Goal: Task Accomplishment & Management: Complete application form

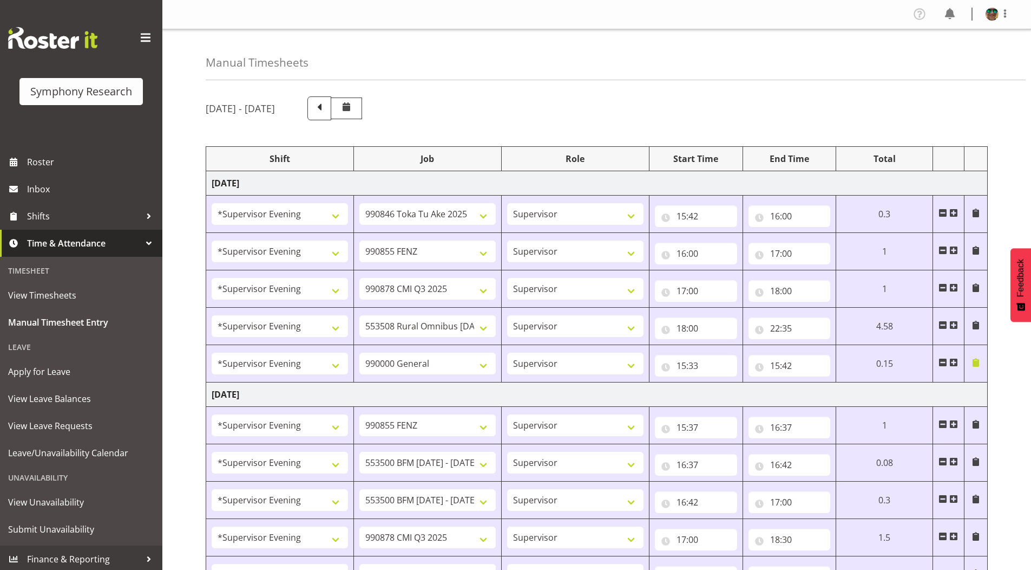
select select "4583"
select select "9426"
select select "4583"
select select "9636"
select select "4583"
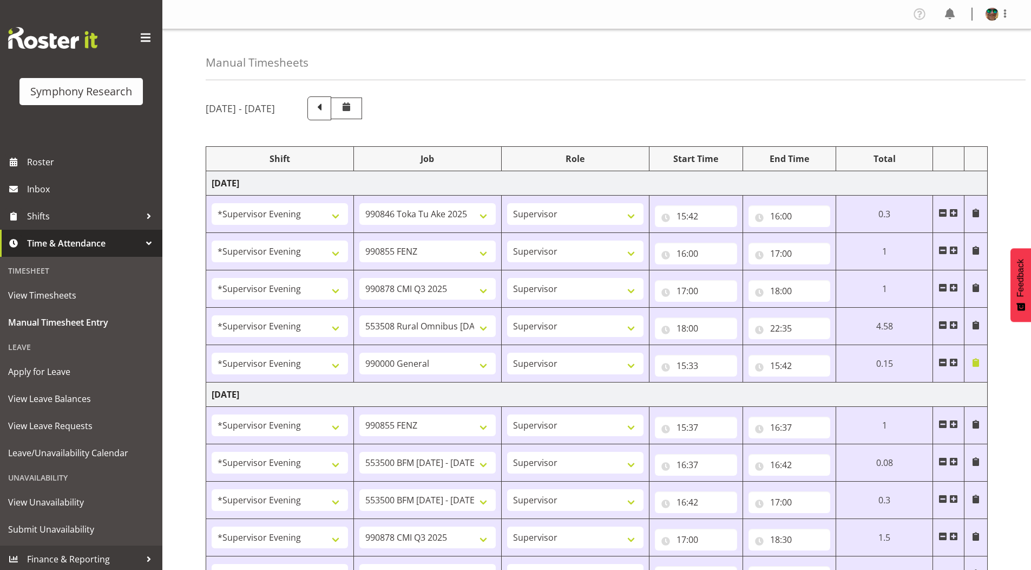
select select "10239"
select select "4583"
select select "10536"
select select "4583"
select select "743"
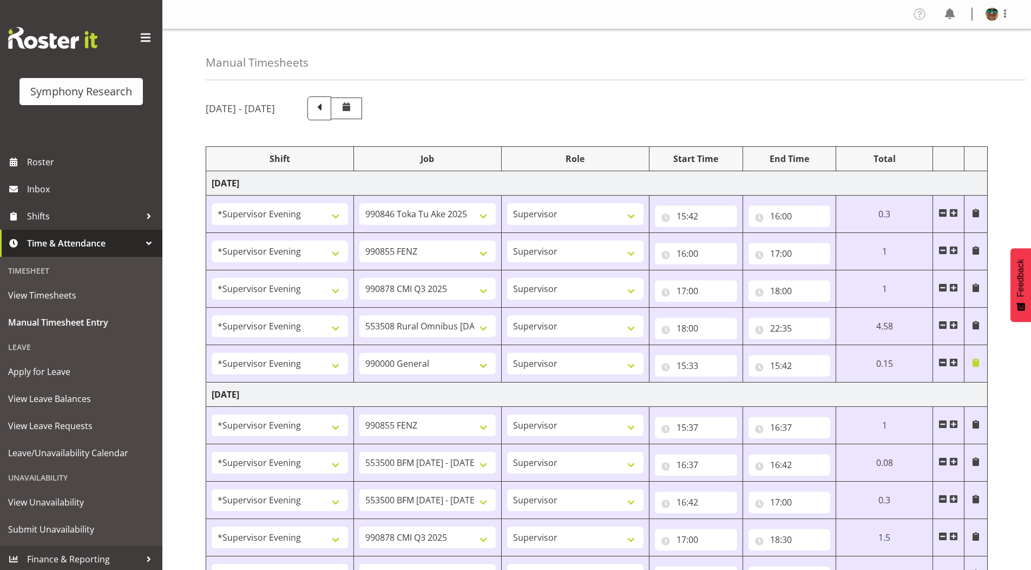
select select "4583"
select select "9636"
select select "4583"
select select "10242"
select select "4583"
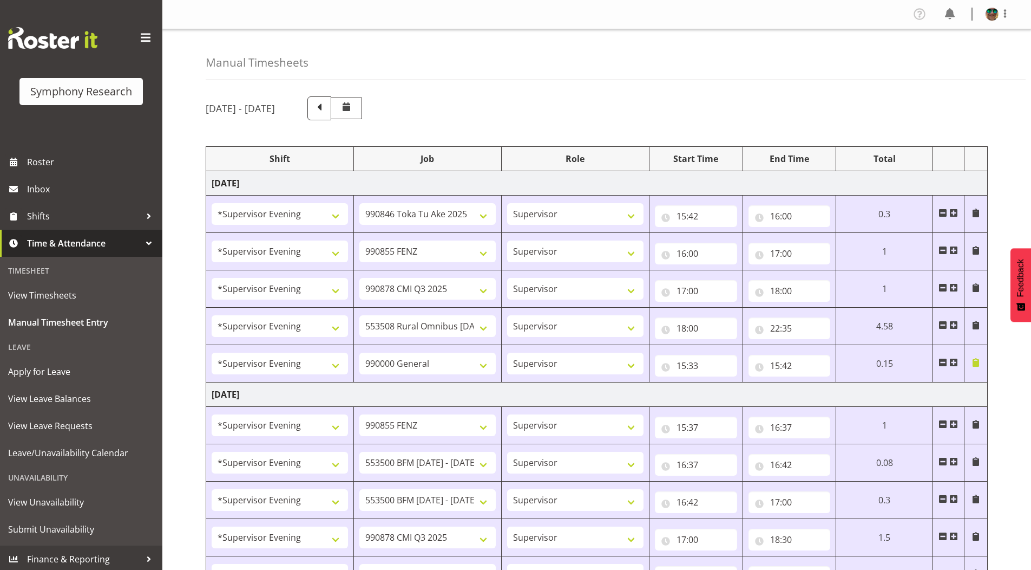
select select "10242"
select select "4583"
select select "10239"
select select "4583"
select select "10536"
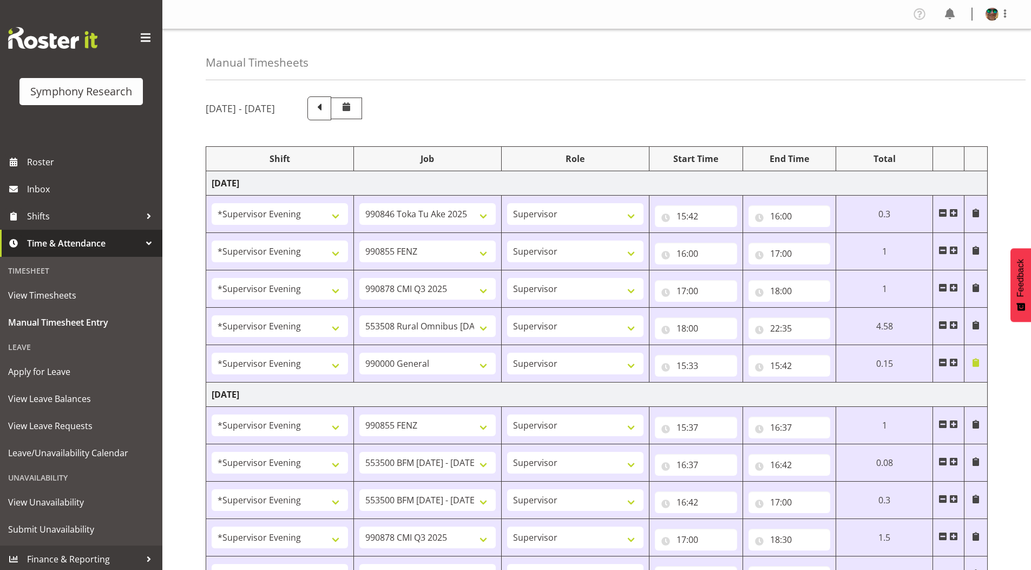
select select "4583"
select select "9426"
select select "4583"
select select "10242"
select select "4583"
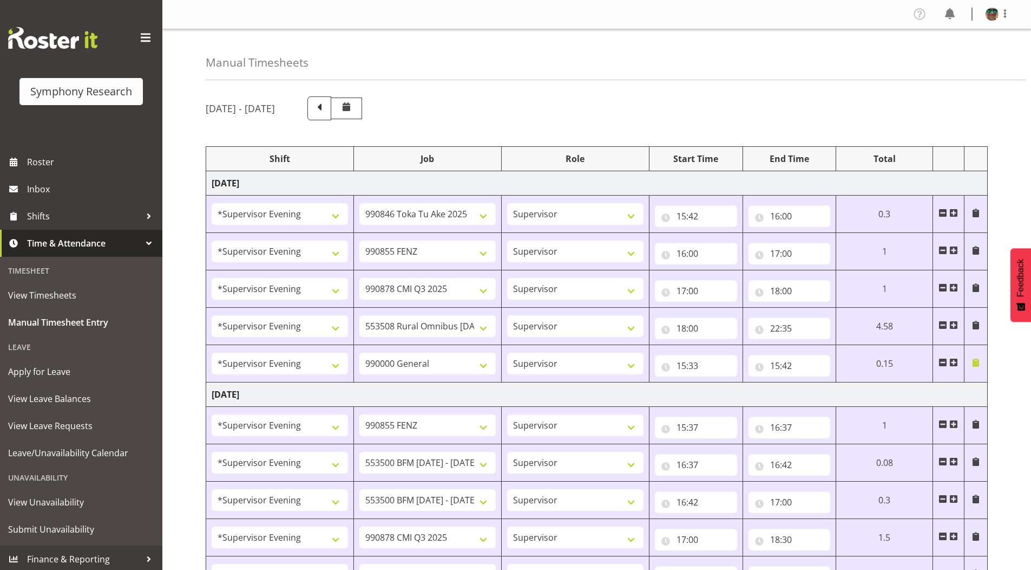
select select "9426"
select select "4583"
select select "10549"
select select "4583"
select select "9636"
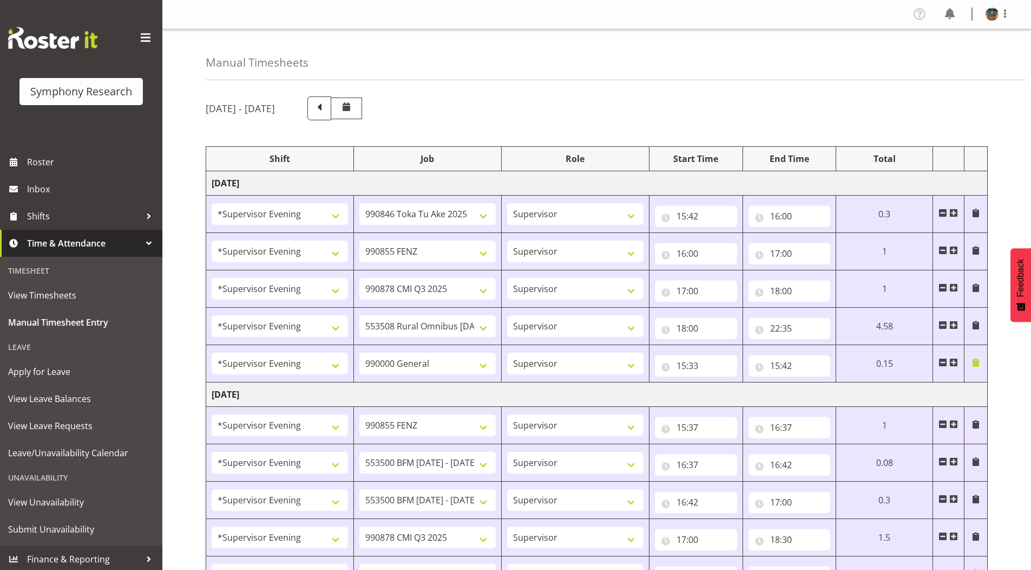
select select "4583"
select select "10239"
select select "4583"
select select "10536"
select select "4583"
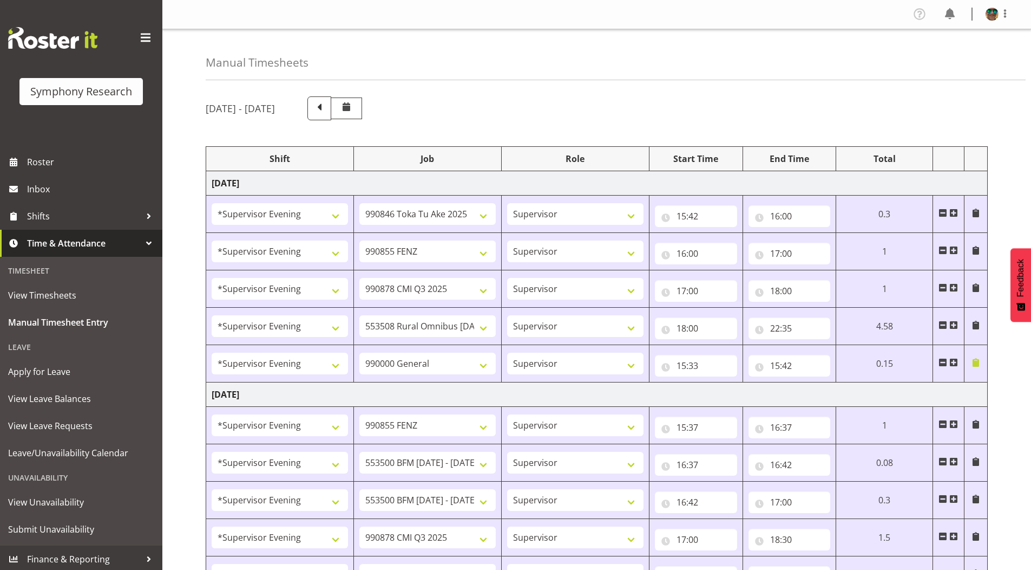
select select "743"
select select "4583"
select select "9426"
select select "4583"
select select "9636"
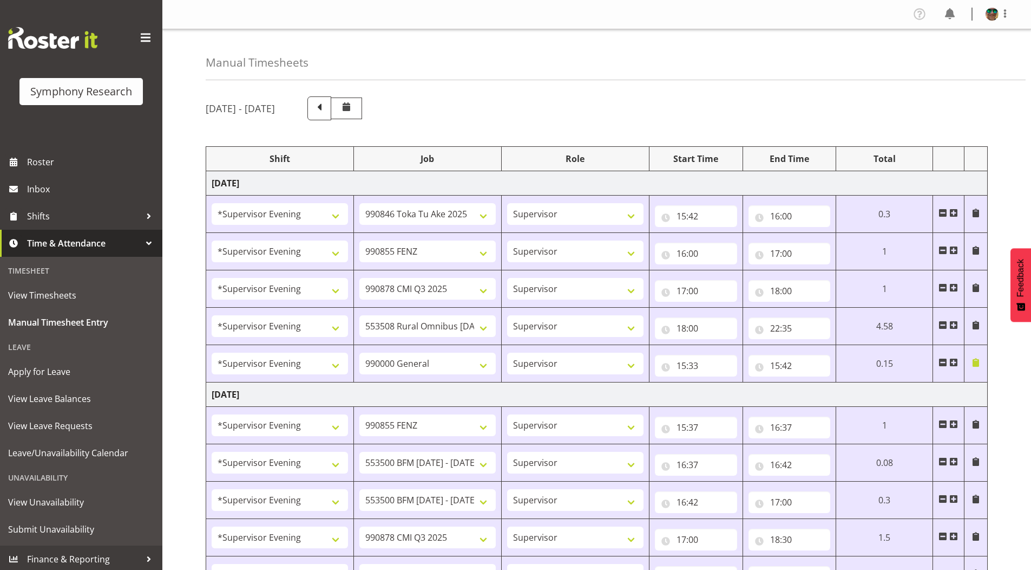
select select "4583"
select select "10549"
select select "4583"
select select "10536"
select select "4583"
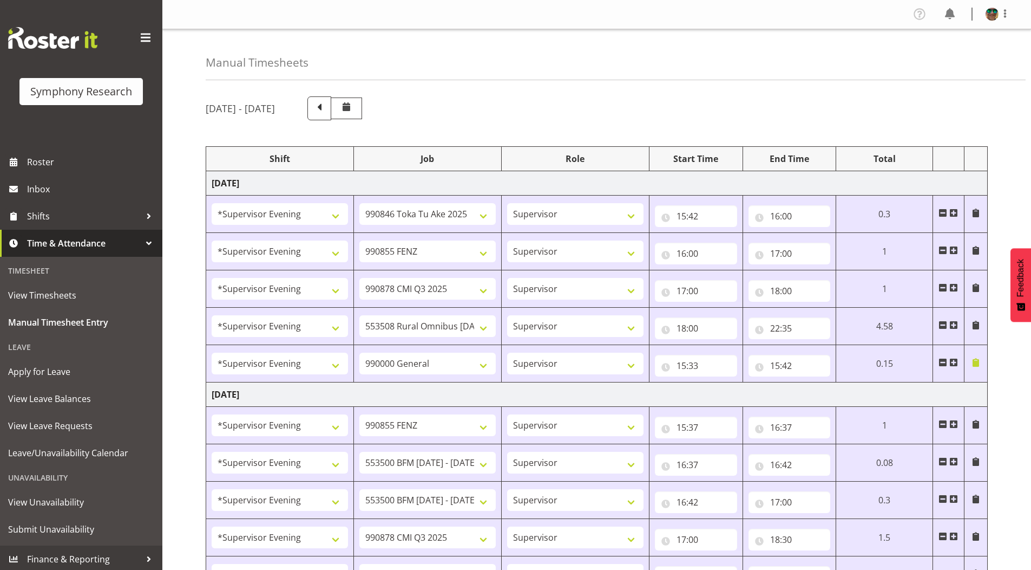
select select "10242"
select select "4583"
select select "10242"
select select "4583"
select select "9426"
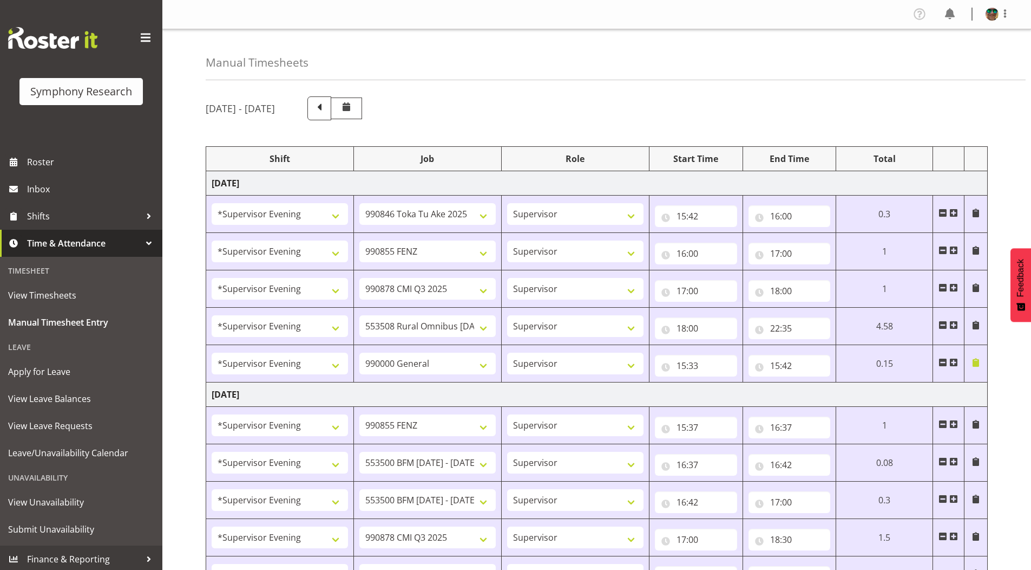
select select "4583"
select select "10549"
select select "4583"
select select "9636"
select select "4583"
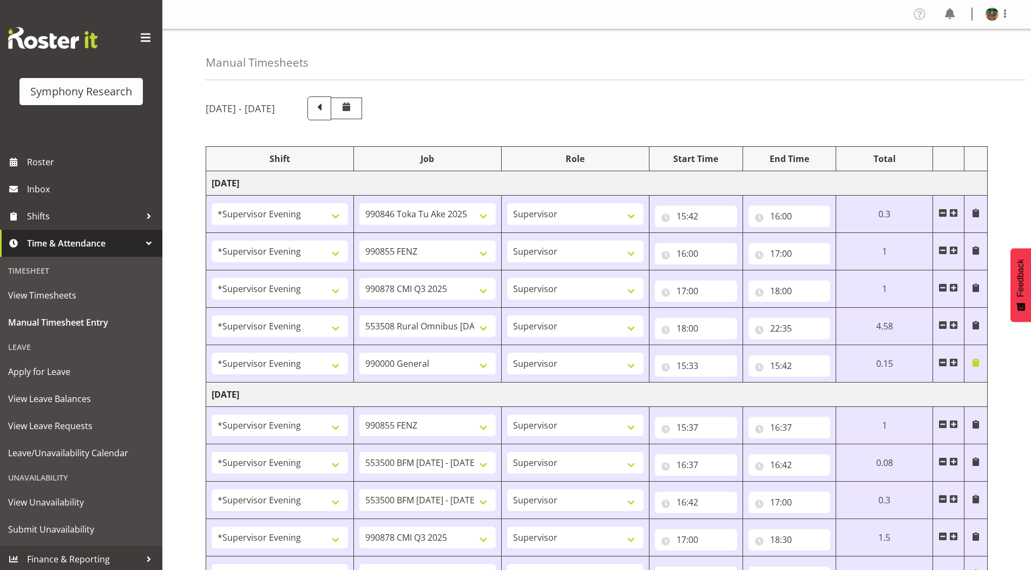
select select "10536"
select select "19170"
select select "9426"
select select "19170"
select select "10549"
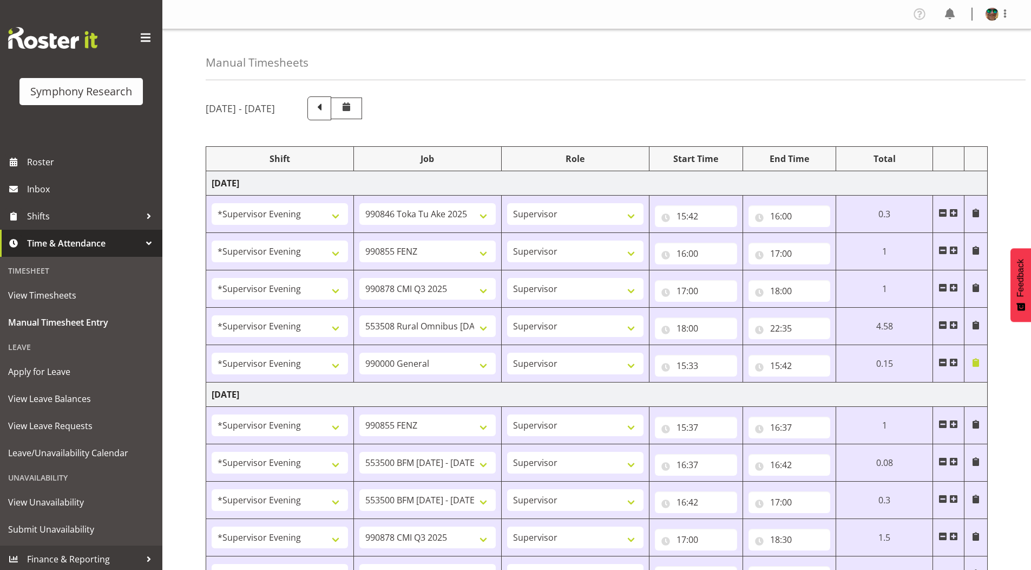
select select "19170"
select select "10242"
select select "19170"
select select "10242"
select select "19170"
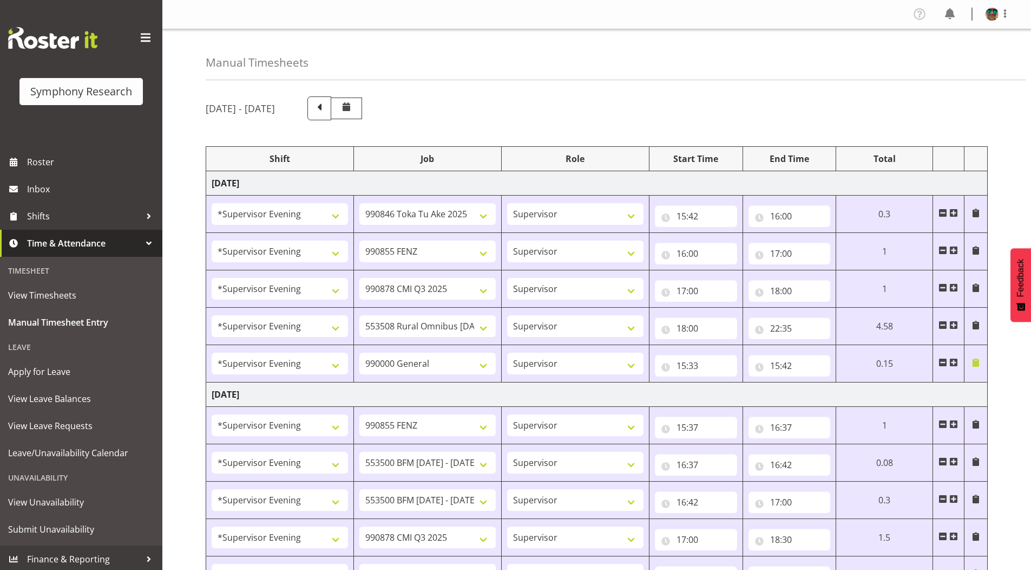
select select "9636"
select select "19170"
select select "7759"
select select "19170"
select select "10527"
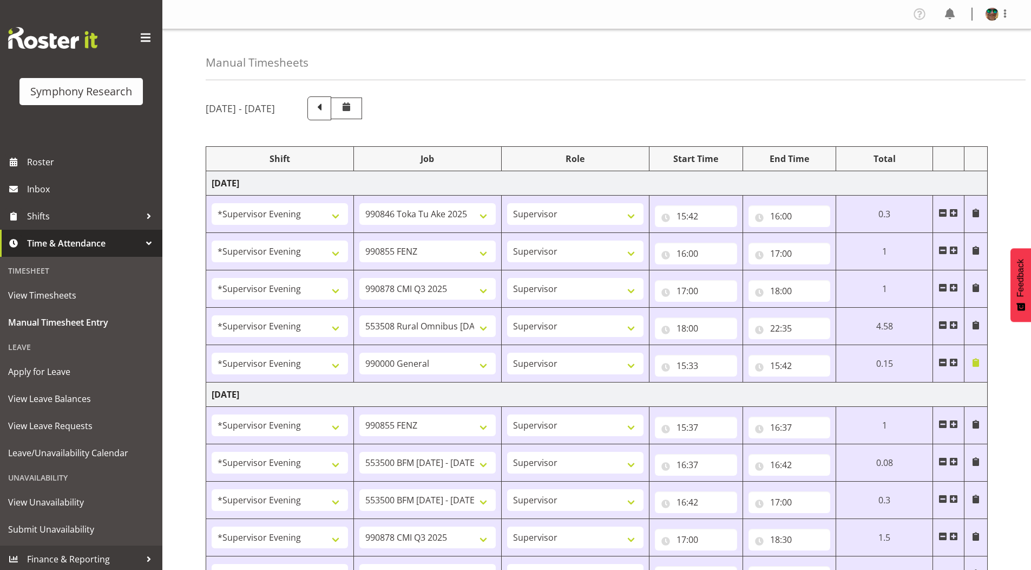
select select "297"
select select "19170"
select select "9636"
select select "10499"
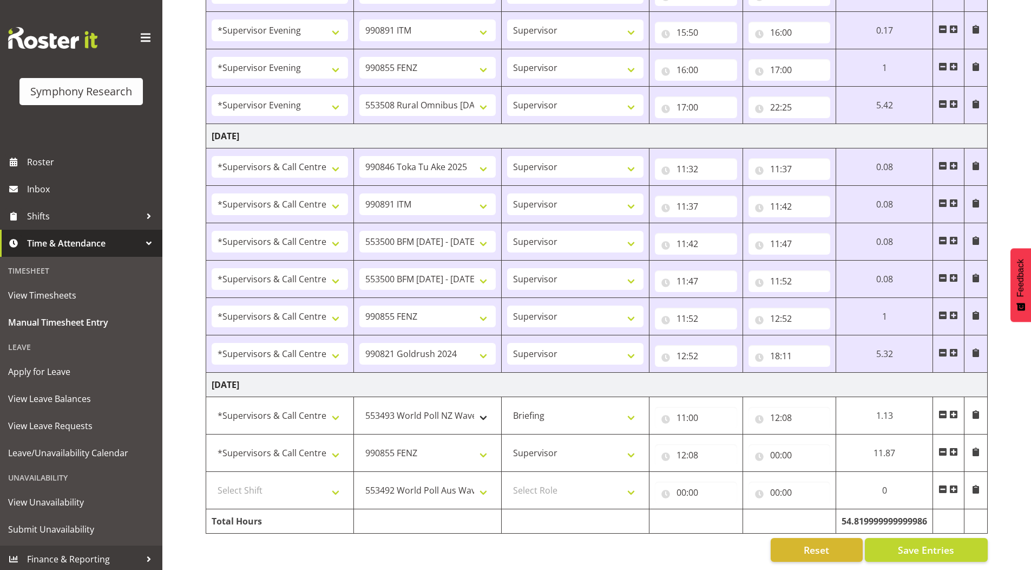
scroll to position [1223, 0]
click at [777, 446] on input "00:00" at bounding box center [790, 455] width 82 height 22
click at [816, 475] on select "00 01 02 03 04 05 06 07 08 09 10 11 12 13 14 15 16 17 18 19 20 21 22 23" at bounding box center [822, 483] width 24 height 22
select select "13"
click at [810, 472] on select "00 01 02 03 04 05 06 07 08 09 10 11 12 13 14 15 16 17 18 19 20 21 22 23" at bounding box center [822, 483] width 24 height 22
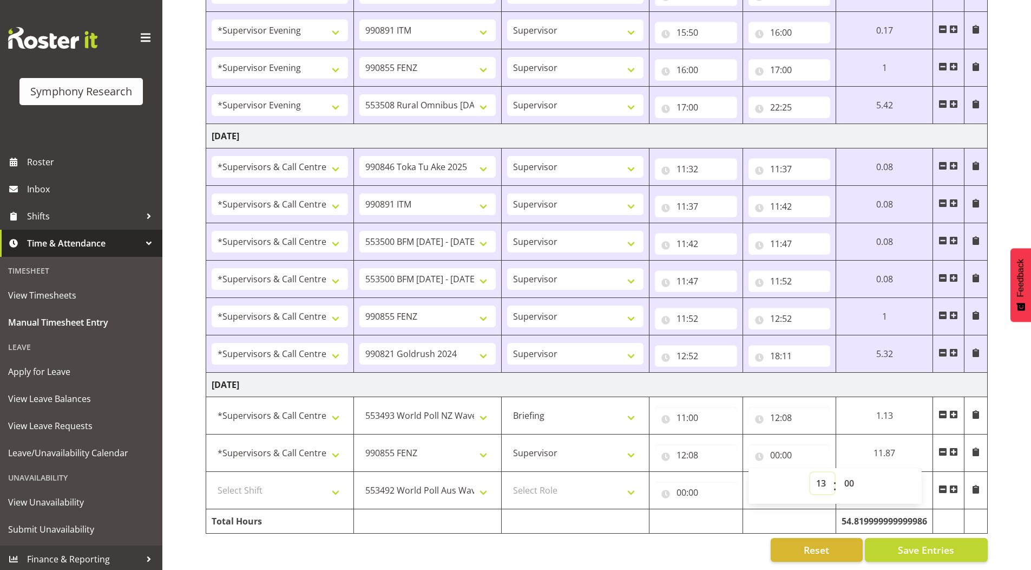
type input "13:00"
drag, startPoint x: 849, startPoint y: 475, endPoint x: 869, endPoint y: 382, distance: 95.1
click at [849, 474] on select "00 01 02 03 04 05 06 07 08 09 10 11 12 13 14 15 16 17 18 19 20 21 22 23 24 25 2…" at bounding box center [851, 483] width 24 height 22
select select "8"
click at [841, 472] on select "00 01 02 03 04 05 06 07 08 09 10 11 12 13 14 15 16 17 18 19 20 21 22 23 24 25 2…" at bounding box center [851, 483] width 24 height 22
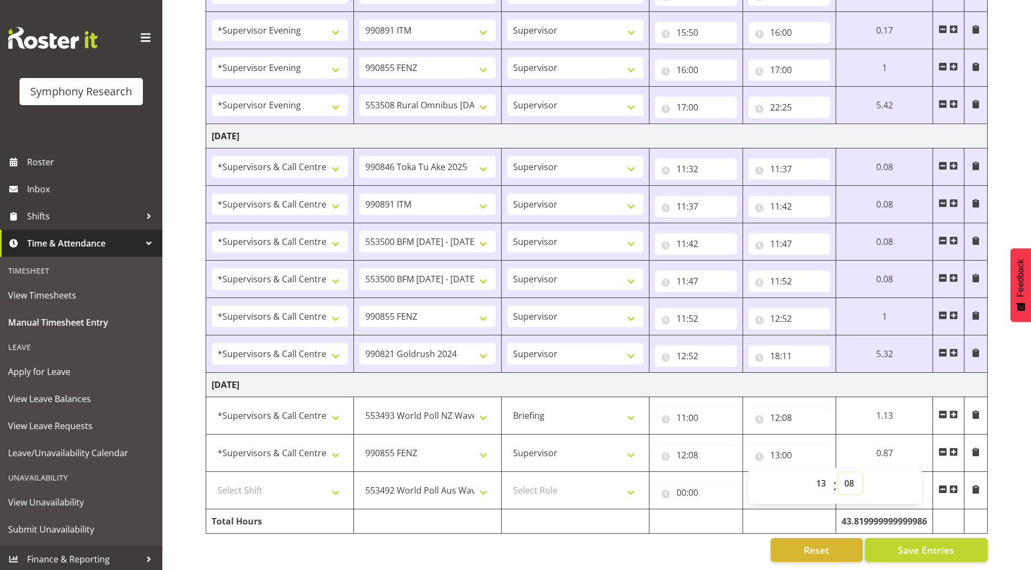
type input "13:08"
click at [954, 485] on span at bounding box center [954, 489] width 9 height 9
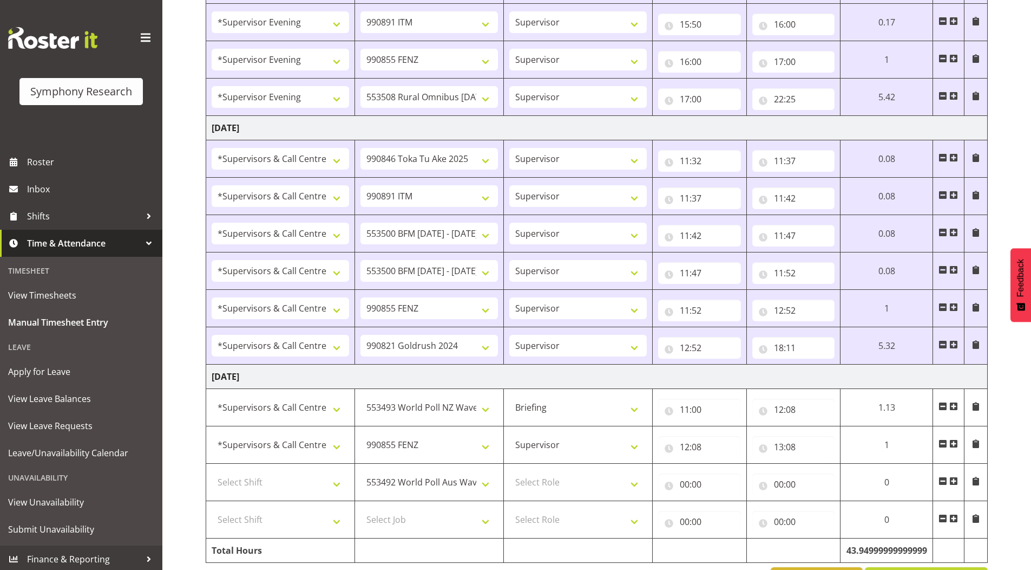
scroll to position [1260, 0]
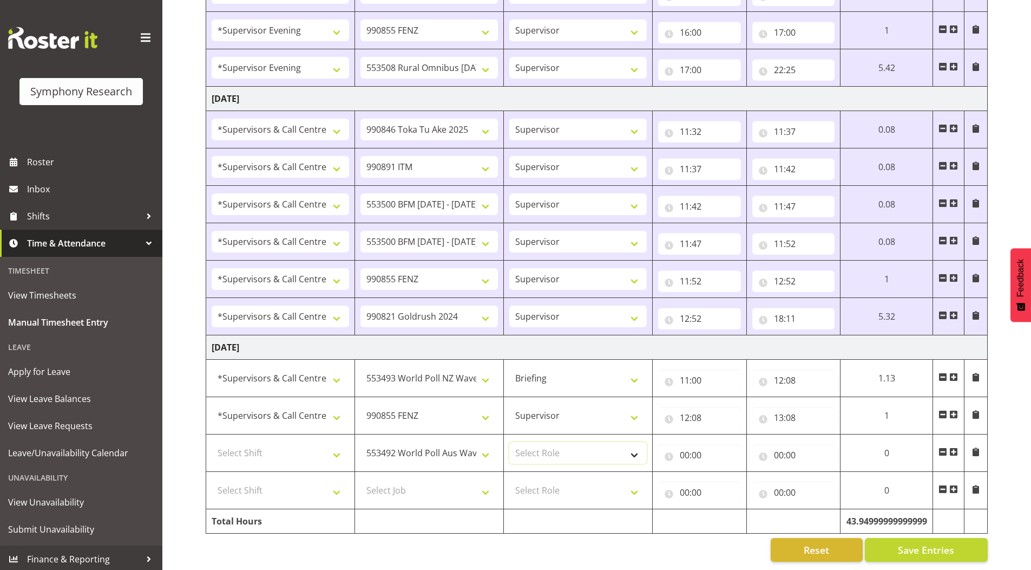
drag, startPoint x: 545, startPoint y: 439, endPoint x: 539, endPoint y: 453, distance: 14.8
click at [545, 442] on select "Select Role Supervisor Briefing Interviewing" at bounding box center [578, 453] width 138 height 22
select select "45"
click at [509, 442] on select "Select Role Supervisor Briefing Interviewing" at bounding box center [578, 453] width 138 height 22
click at [414, 442] on select "550060 IF Admin 553492 World Poll Aus Wave 2 Main 2025 553493 World Poll NZ Wav…" at bounding box center [430, 453] width 138 height 22
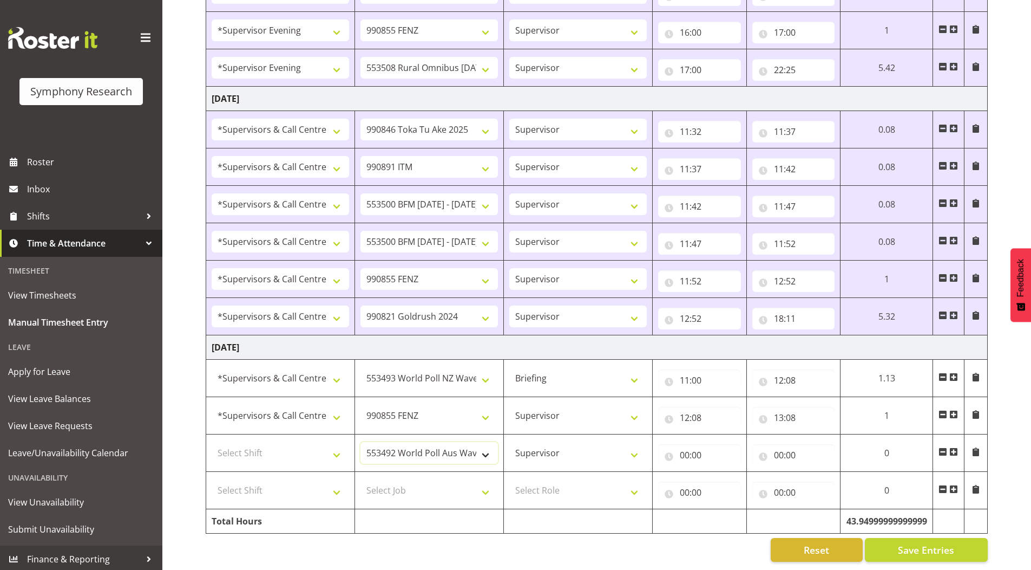
select select "10549"
click at [361, 442] on select "550060 IF Admin 553492 World Poll Aus Wave 2 Main 2025 553493 World Poll NZ Wav…" at bounding box center [430, 453] width 138 height 22
click at [400, 480] on select "Select Job 550060 IF Admin 553492 World Poll Aus Wave 2 Main 2025 553493 World …" at bounding box center [430, 490] width 138 height 22
select select "9426"
click at [361, 479] on select "Select Job 550060 IF Admin 553492 World Poll Aus Wave 2 Main 2025 553493 World …" at bounding box center [430, 490] width 138 height 22
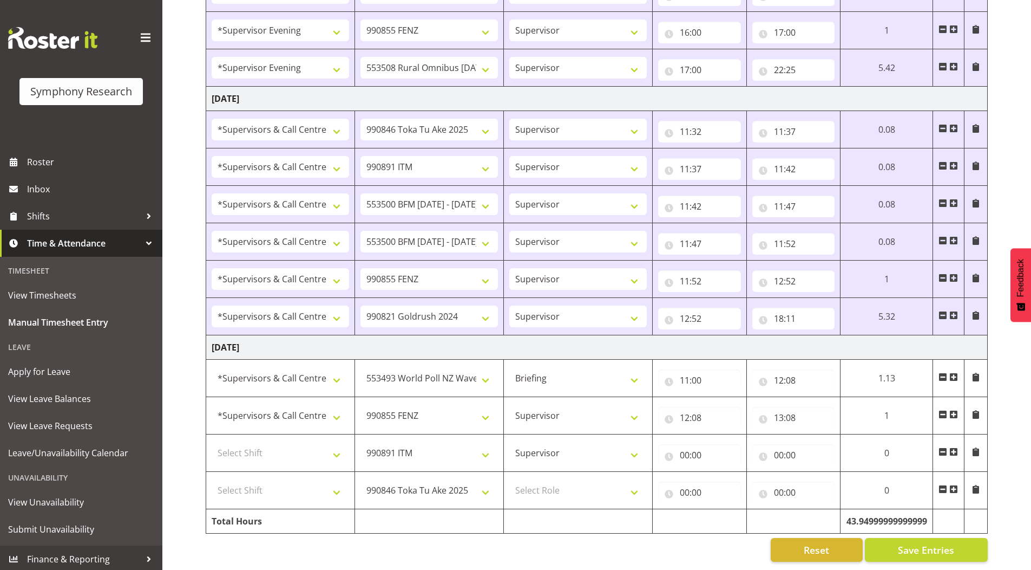
click at [954, 485] on span at bounding box center [954, 489] width 9 height 9
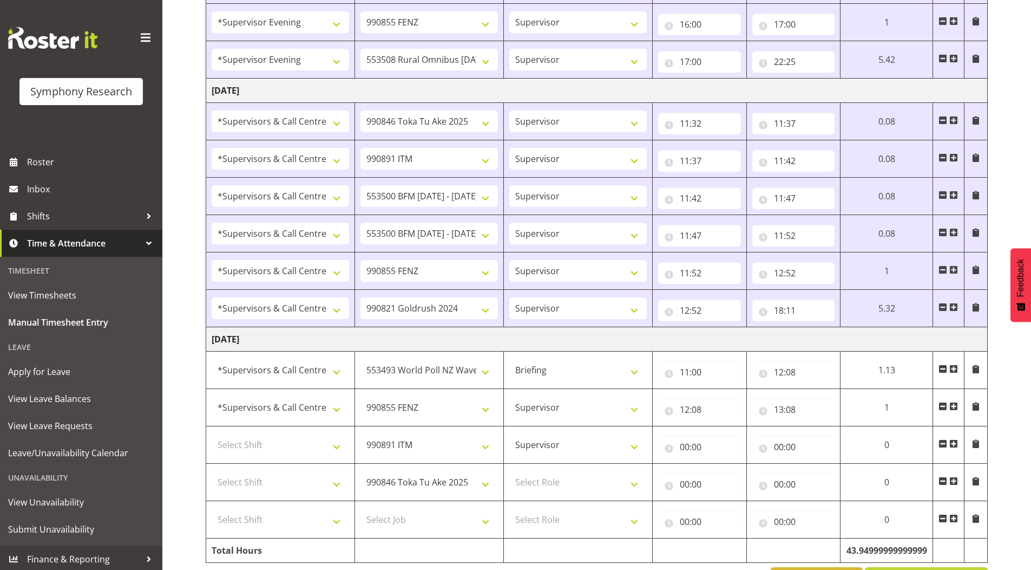
drag, startPoint x: 950, startPoint y: 518, endPoint x: 776, endPoint y: 396, distance: 213.0
click at [951, 518] on span at bounding box center [954, 518] width 9 height 9
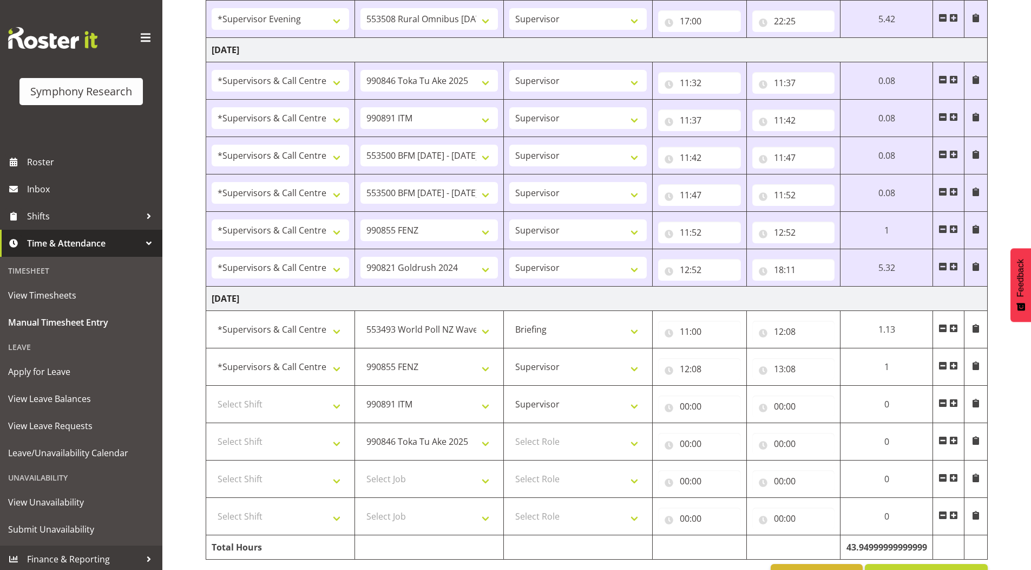
scroll to position [1335, 0]
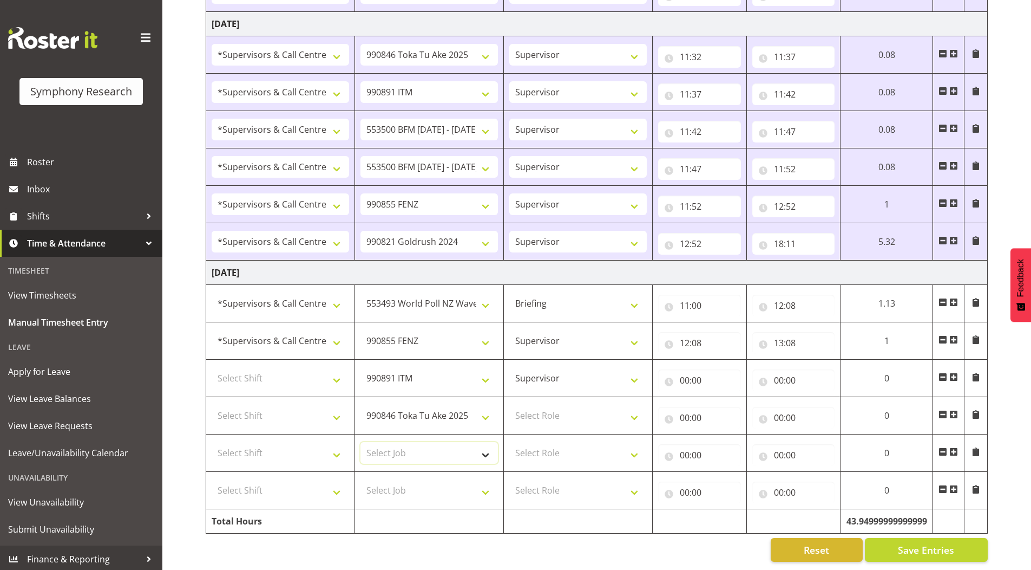
click at [396, 442] on select "Select Job 550060 IF Admin 553492 World Poll Aus Wave 2 Main 2025 553493 World …" at bounding box center [430, 453] width 138 height 22
select select "10242"
click at [361, 442] on select "Select Job 550060 IF Admin 553492 World Poll Aus Wave 2 Main 2025 553493 World …" at bounding box center [430, 453] width 138 height 22
click at [391, 487] on select "Select Job 550060 IF Admin 553492 World Poll Aus Wave 2 Main 2025 553493 World …" at bounding box center [430, 490] width 138 height 22
select select "10242"
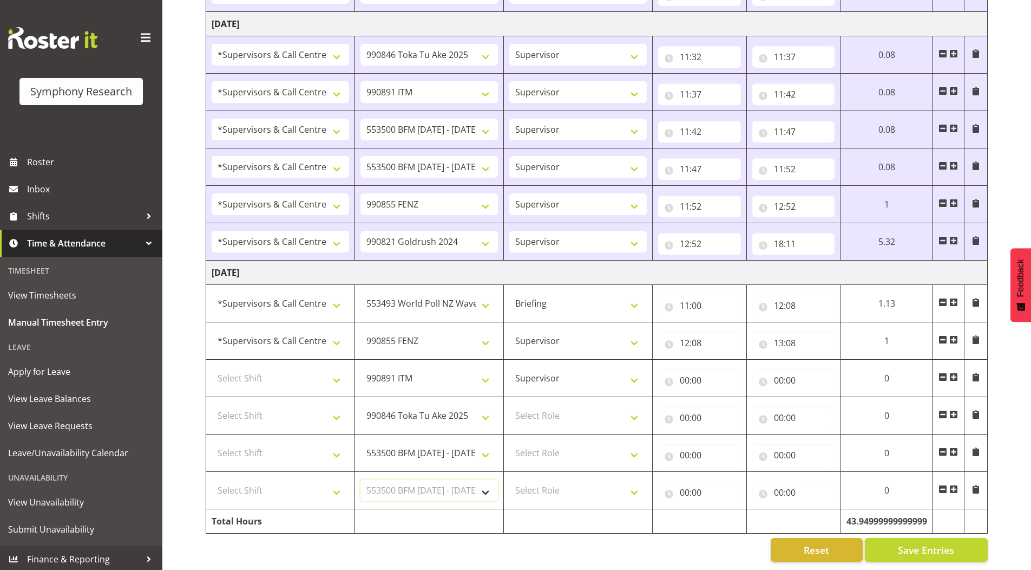
click at [361, 479] on select "Select Job 550060 IF Admin 553492 World Poll Aus Wave 2 Main 2025 553493 World …" at bounding box center [430, 490] width 138 height 22
click at [258, 367] on select "Select Shift !!Weekend Residential (Roster IT Shift Label) *Business 9/10am ~ 4…" at bounding box center [281, 378] width 138 height 22
select select "19170"
click at [212, 367] on select "Select Shift !!Weekend Residential (Roster IT Shift Label) *Business 9/10am ~ 4…" at bounding box center [281, 378] width 138 height 22
click at [257, 404] on select "Select Shift !!Weekend Residential (Roster IT Shift Label) *Business 9/10am ~ 4…" at bounding box center [281, 415] width 138 height 22
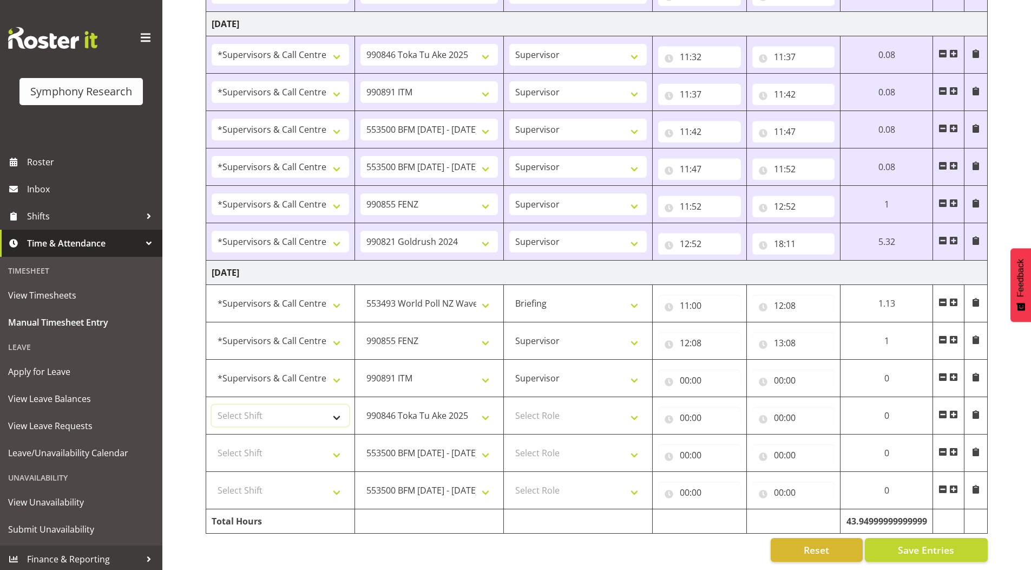
select select "19170"
click at [212, 404] on select "Select Shift !!Weekend Residential (Roster IT Shift Label) *Business 9/10am ~ 4…" at bounding box center [281, 415] width 138 height 22
click at [267, 442] on select "Select Shift !!Weekend Residential (Roster IT Shift Label) *Business 9/10am ~ 4…" at bounding box center [281, 453] width 138 height 22
select select "19170"
click at [212, 442] on select "Select Shift !!Weekend Residential (Roster IT Shift Label) *Business 9/10am ~ 4…" at bounding box center [281, 453] width 138 height 22
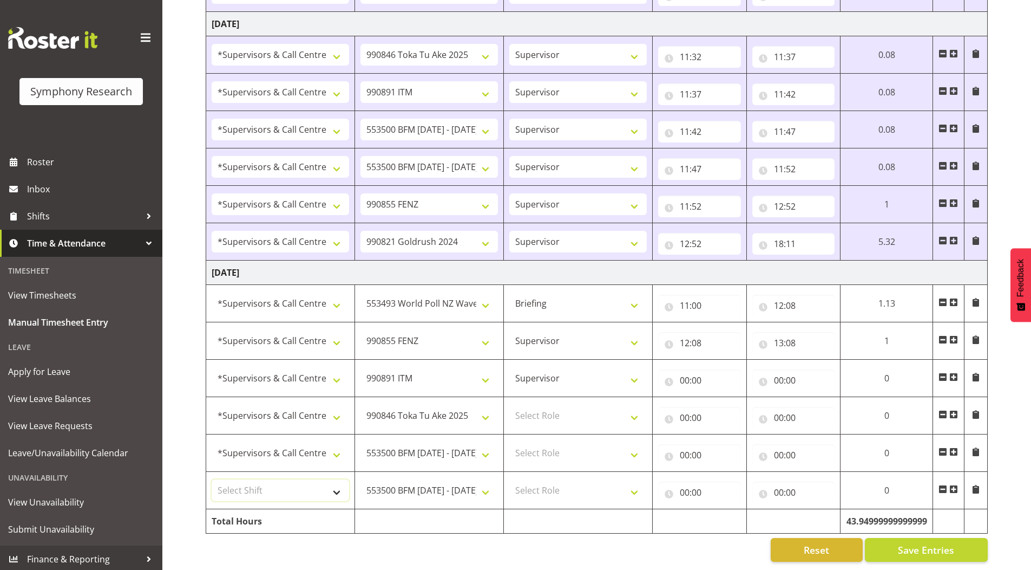
drag, startPoint x: 264, startPoint y: 483, endPoint x: 264, endPoint y: 471, distance: 12.5
click at [264, 483] on select "Select Shift !!Weekend Residential (Roster IT Shift Label) *Business 9/10am ~ 4…" at bounding box center [281, 490] width 138 height 22
select select "19170"
click at [212, 479] on select "Select Shift !!Weekend Residential (Roster IT Shift Label) *Business 9/10am ~ 4…" at bounding box center [281, 490] width 138 height 22
click at [541, 408] on select "Select Role Supervisor Briefing Interviewing" at bounding box center [578, 415] width 138 height 22
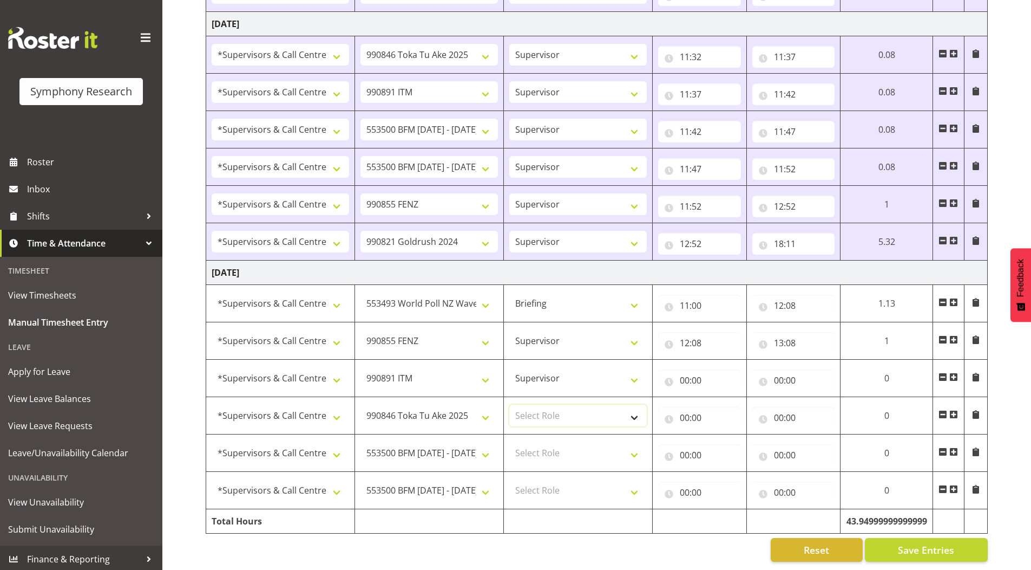
select select "45"
click at [509, 404] on select "Select Role Supervisor Briefing Interviewing" at bounding box center [578, 415] width 138 height 22
click at [545, 443] on select "Select Role Supervisor Briefing Interviewing" at bounding box center [578, 453] width 138 height 22
select select "45"
click at [509, 442] on select "Select Role Supervisor Briefing Interviewing" at bounding box center [578, 453] width 138 height 22
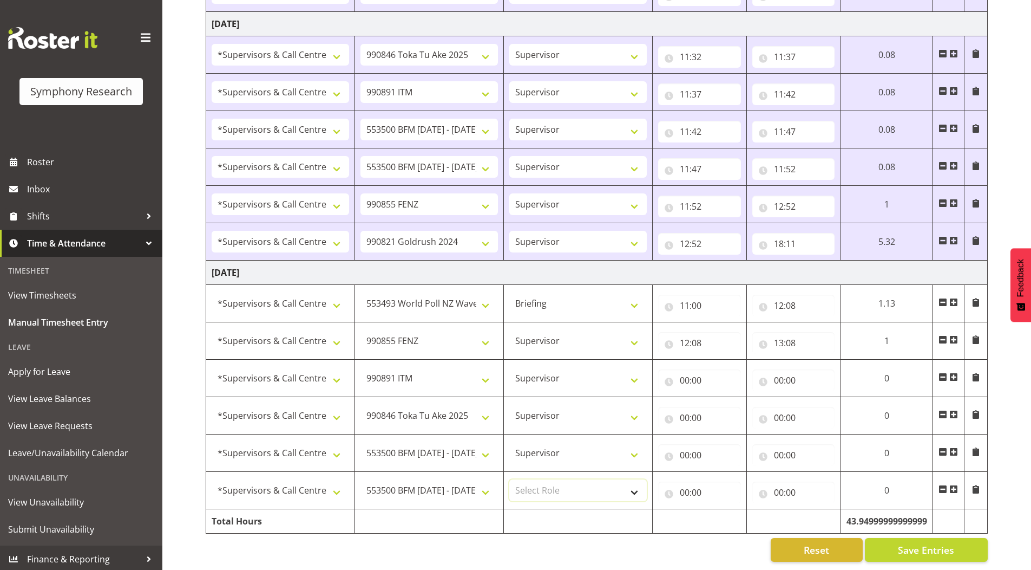
click at [535, 485] on select "Select Role Supervisor Briefing Interviewing" at bounding box center [578, 490] width 138 height 22
select select "45"
click at [509, 479] on select "Select Role Supervisor Briefing Interviewing" at bounding box center [578, 490] width 138 height 22
click at [532, 296] on select "Supervisor Briefing Interviewing" at bounding box center [578, 303] width 138 height 22
select select "45"
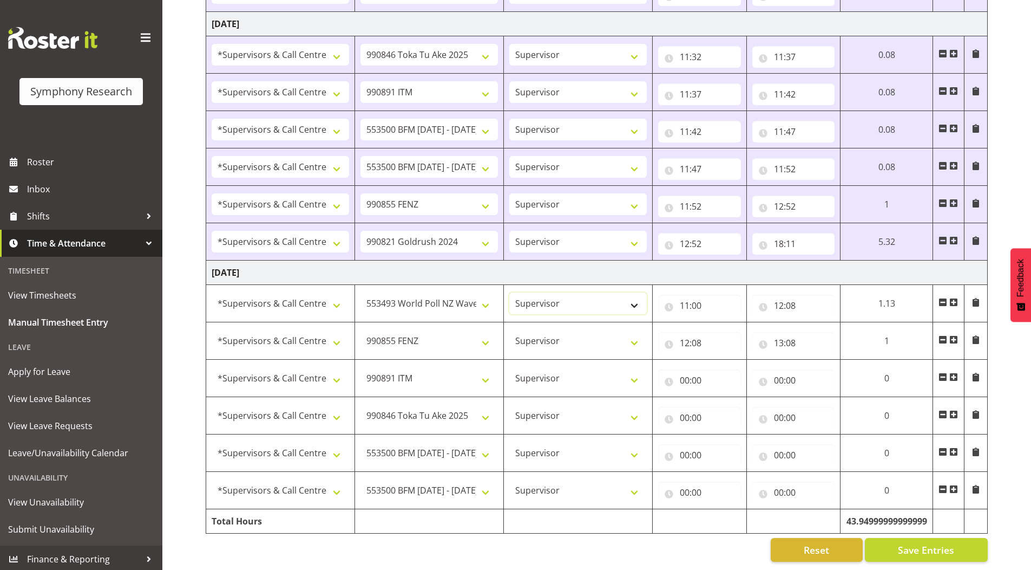
click at [509, 292] on select "Supervisor Briefing Interviewing" at bounding box center [578, 303] width 138 height 22
click at [682, 372] on input "00:00" at bounding box center [699, 380] width 83 height 22
drag, startPoint x: 729, startPoint y: 400, endPoint x: 727, endPoint y: 390, distance: 9.3
click at [729, 400] on select "00 01 02 03 04 05 06 07 08 09 10 11 12 13 14 15 16 17 18 19 20 21 22 23" at bounding box center [732, 408] width 24 height 22
select select "13"
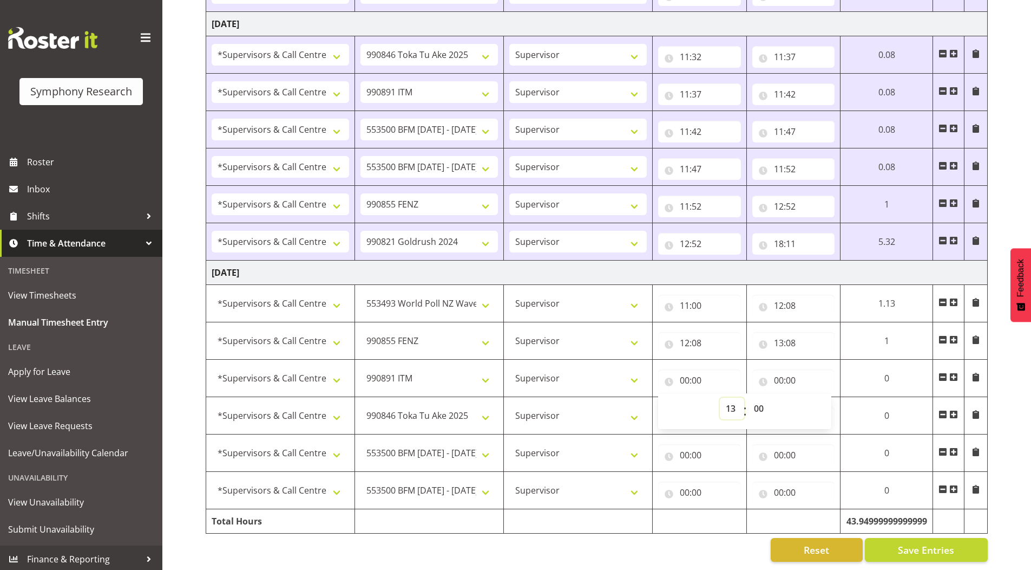
click at [720, 397] on select "00 01 02 03 04 05 06 07 08 09 10 11 12 13 14 15 16 17 18 19 20 21 22 23" at bounding box center [732, 408] width 24 height 22
type input "13:00"
drag, startPoint x: 757, startPoint y: 398, endPoint x: 758, endPoint y: 392, distance: 6.1
click at [758, 397] on select "00 01 02 03 04 05 06 07 08 09 10 11 12 13 14 15 16 17 18 19 20 21 22 23 24 25 2…" at bounding box center [760, 408] width 24 height 22
select select "9"
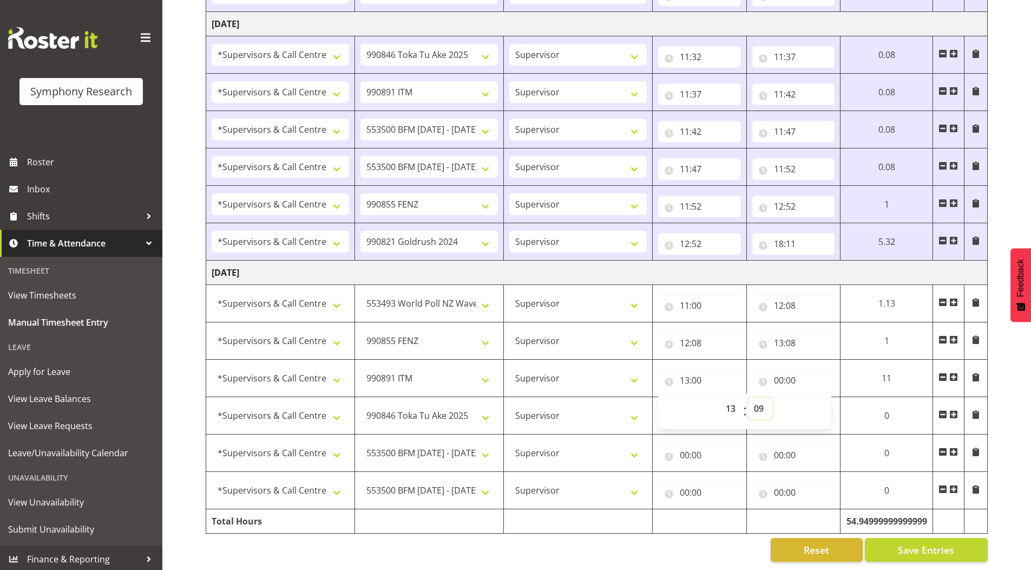
click at [748, 397] on select "00 01 02 03 04 05 06 07 08 09 10 11 12 13 14 15 16 17 18 19 20 21 22 23 24 25 2…" at bounding box center [760, 408] width 24 height 22
type input "13:09"
click at [760, 402] on select "00 01 02 03 04 05 06 07 08 09 10 11 12 13 14 15 16 17 18 19 20 21 22 23 24 25 2…" at bounding box center [760, 408] width 24 height 22
select select "8"
click at [748, 397] on select "00 01 02 03 04 05 06 07 08 09 10 11 12 13 14 15 16 17 18 19 20 21 22 23 24 25 2…" at bounding box center [760, 408] width 24 height 22
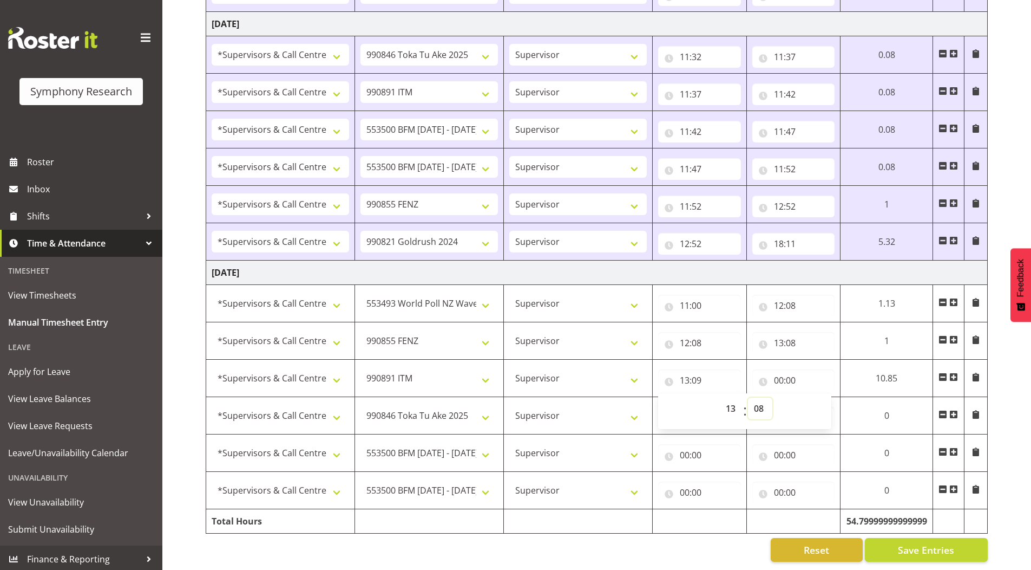
type input "13:08"
click at [772, 370] on input "00:00" at bounding box center [790, 380] width 82 height 22
click at [815, 400] on select "00 01 02 03 04 05 06 07 08 09 10 11 12 13 14 15 16 17 18 19 20 21 22 23" at bounding box center [822, 408] width 24 height 22
select select "13"
click at [835, 397] on select "00 01 02 03 04 05 06 07 08 09 10 11 12 13 14 15 16 17 18 19 20 21 22 23" at bounding box center [822, 408] width 24 height 22
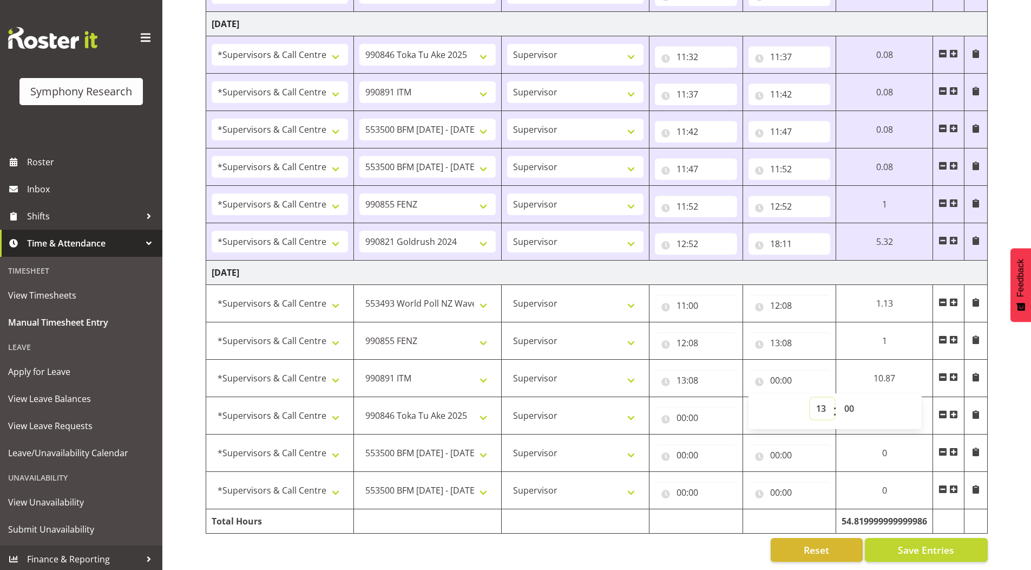
type input "13:00"
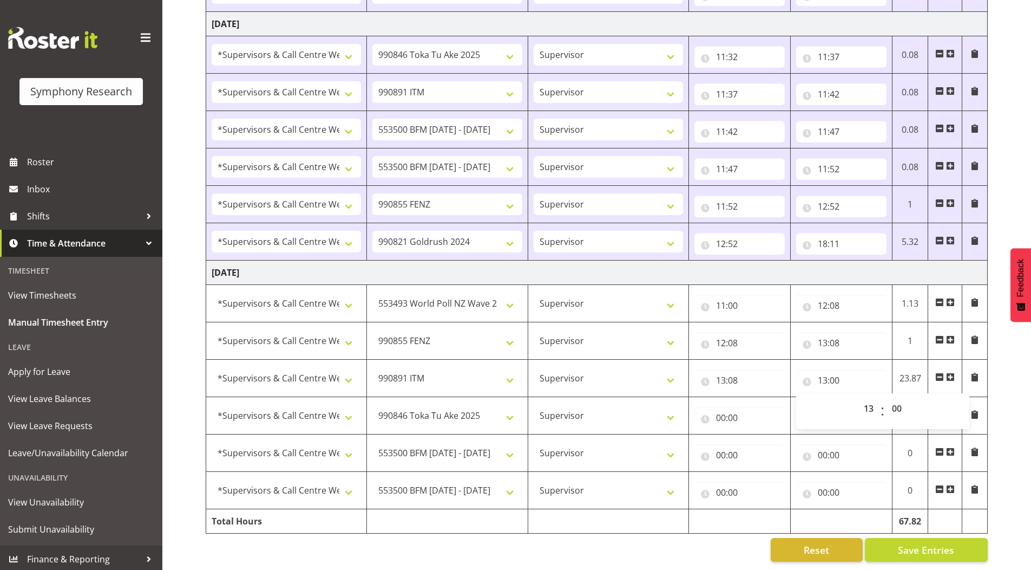
click at [848, 397] on div "00 01 02 03 04 05 06 07 08 09 10 11 12 13 14 15 16 17 18 19 20 21 22 23 : 00 01…" at bounding box center [882, 410] width 173 height 27
drag, startPoint x: 899, startPoint y: 403, endPoint x: 897, endPoint y: 394, distance: 8.8
click at [899, 403] on select "00 01 02 03 04 05 06 07 08 09 10 11 12 13 14 15 16 17 18 19 20 21 22 23 24 25 2…" at bounding box center [898, 408] width 24 height 22
select select "13"
click at [886, 397] on select "00 01 02 03 04 05 06 07 08 09 10 11 12 13 14 15 16 17 18 19 20 21 22 23 24 25 2…" at bounding box center [898, 408] width 24 height 22
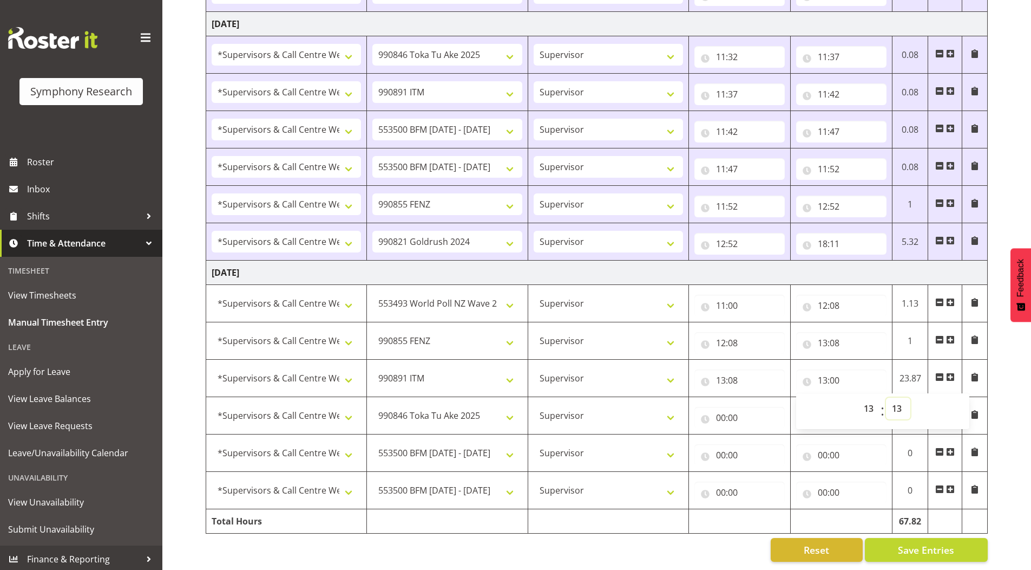
type input "13:13"
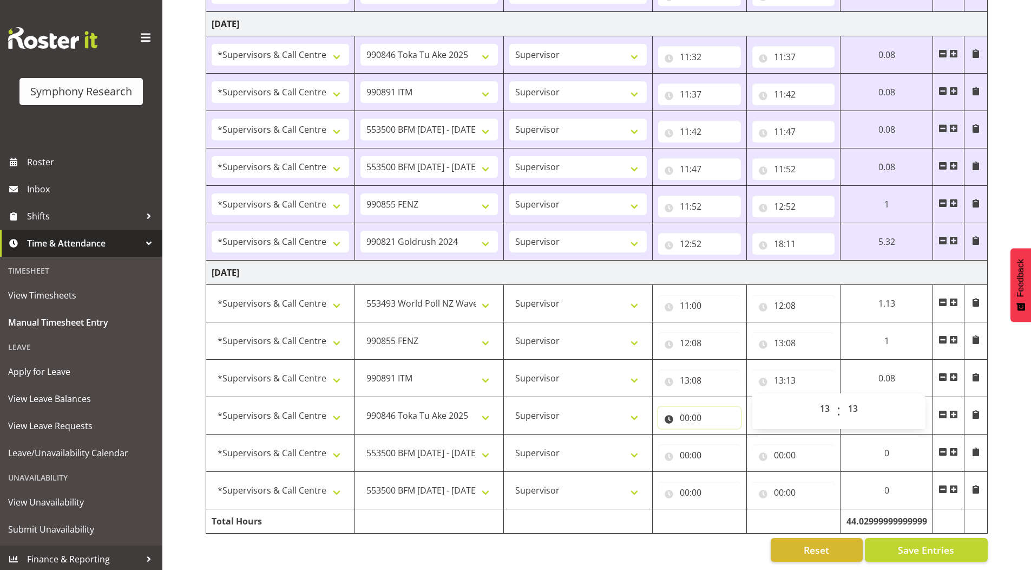
click at [682, 410] on input "00:00" at bounding box center [699, 418] width 83 height 22
drag, startPoint x: 729, startPoint y: 436, endPoint x: 727, endPoint y: 429, distance: 7.2
click at [729, 436] on select "00 01 02 03 04 05 06 07 08 09 10 11 12 13 14 15 16 17 18 19 20 21 22 23" at bounding box center [732, 446] width 24 height 22
select select "13"
click at [720, 435] on select "00 01 02 03 04 05 06 07 08 09 10 11 12 13 14 15 16 17 18 19 20 21 22 23" at bounding box center [732, 446] width 24 height 22
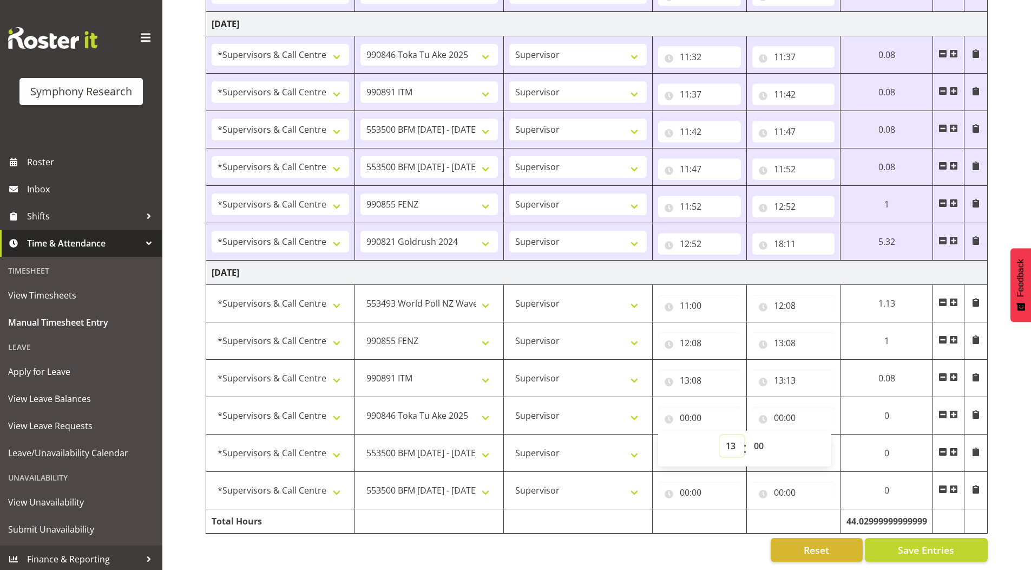
type input "13:00"
drag, startPoint x: 761, startPoint y: 439, endPoint x: 760, endPoint y: 427, distance: 12.0
click at [761, 439] on select "00 01 02 03 04 05 06 07 08 09 10 11 12 13 14 15 16 17 18 19 20 21 22 23 24 25 2…" at bounding box center [760, 446] width 24 height 22
select select "13"
click at [748, 435] on select "00 01 02 03 04 05 06 07 08 09 10 11 12 13 14 15 16 17 18 19 20 21 22 23 24 25 2…" at bounding box center [760, 446] width 24 height 22
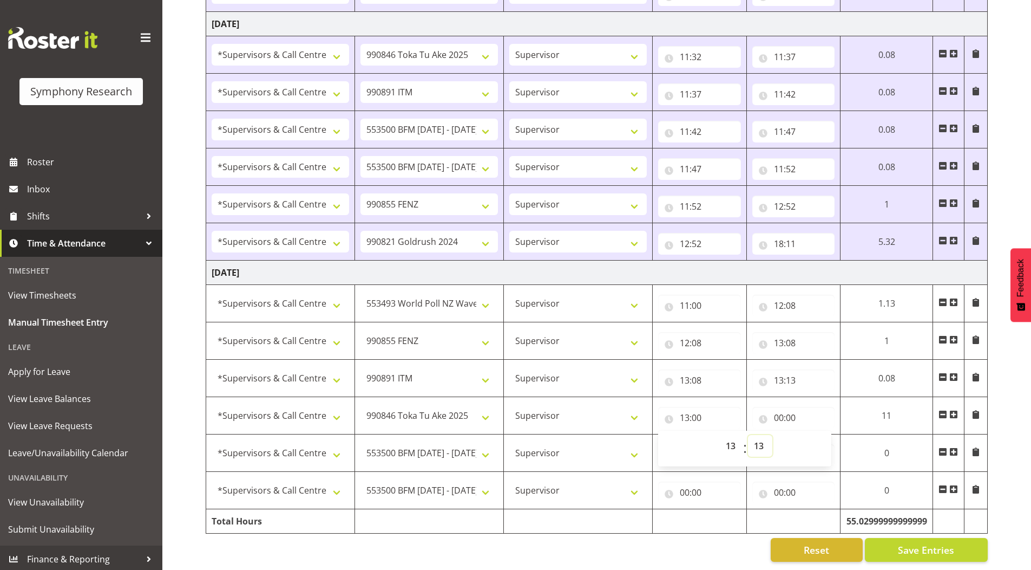
type input "13:13"
click at [780, 407] on input "00:00" at bounding box center [794, 418] width 83 height 22
click at [822, 441] on select "00 01 02 03 04 05 06 07 08 09 10 11 12 13 14 15 16 17 18 19 20 21 22 23" at bounding box center [826, 446] width 24 height 22
select select "13"
click at [814, 435] on select "00 01 02 03 04 05 06 07 08 09 10 11 12 13 14 15 16 17 18 19 20 21 22 23" at bounding box center [826, 446] width 24 height 22
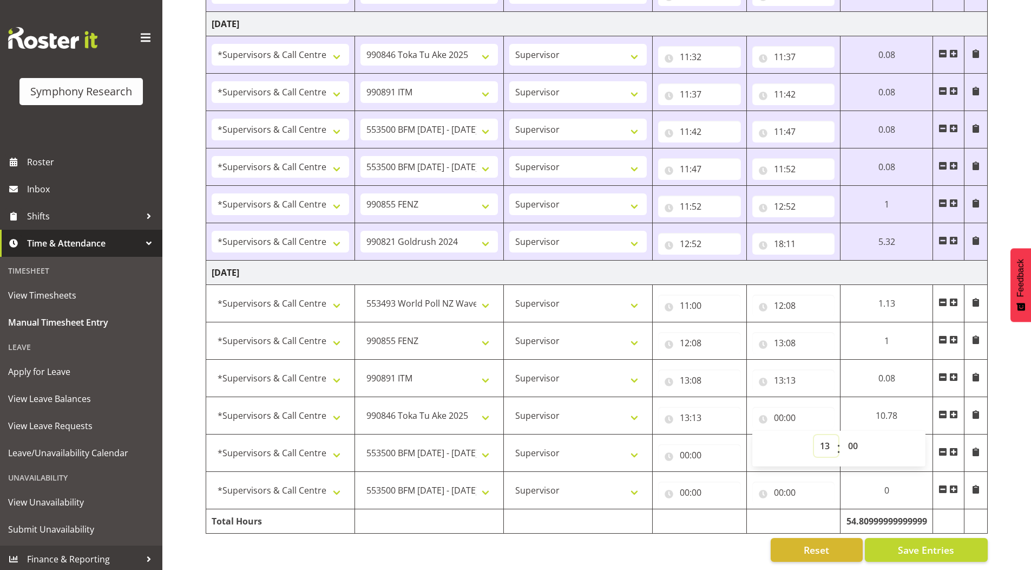
type input "13:00"
drag, startPoint x: 858, startPoint y: 437, endPoint x: 842, endPoint y: 427, distance: 18.5
click at [858, 437] on select "00 01 02 03 04 05 06 07 08 09 10 11 12 13 14 15 16 17 18 19 20 21 22 23 24 25 2…" at bounding box center [854, 446] width 24 height 22
select select "18"
click at [842, 435] on select "00 01 02 03 04 05 06 07 08 09 10 11 12 13 14 15 16 17 18 19 20 21 22 23 24 25 2…" at bounding box center [854, 446] width 24 height 22
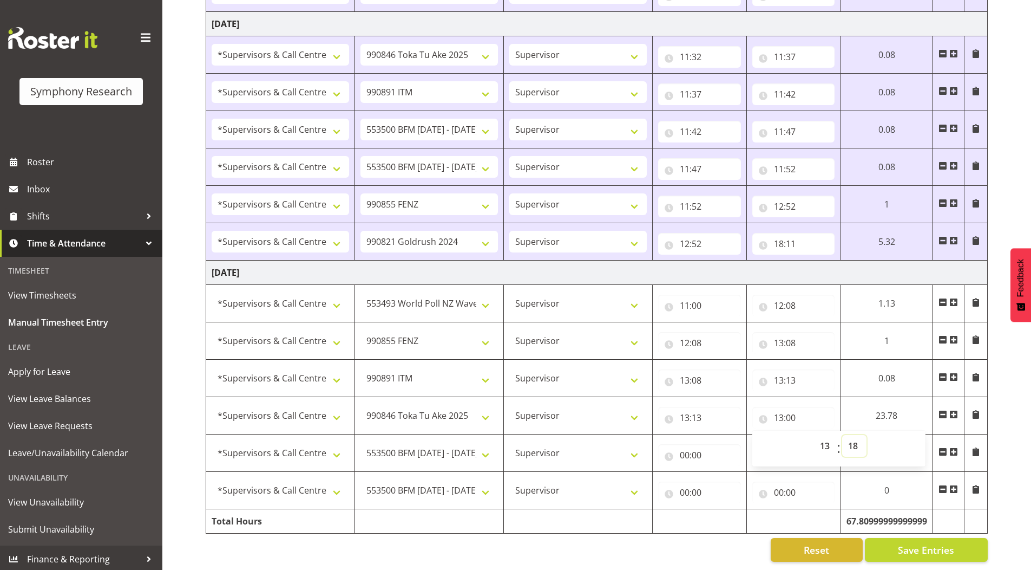
type input "13:18"
click at [679, 447] on input "00:00" at bounding box center [696, 455] width 82 height 22
drag, startPoint x: 724, startPoint y: 472, endPoint x: 723, endPoint y: 465, distance: 7.7
click at [724, 472] on select "00 01 02 03 04 05 06 07 08 09 10 11 12 13 14 15 16 17 18 19 20 21 22 23" at bounding box center [729, 483] width 24 height 22
select select "13"
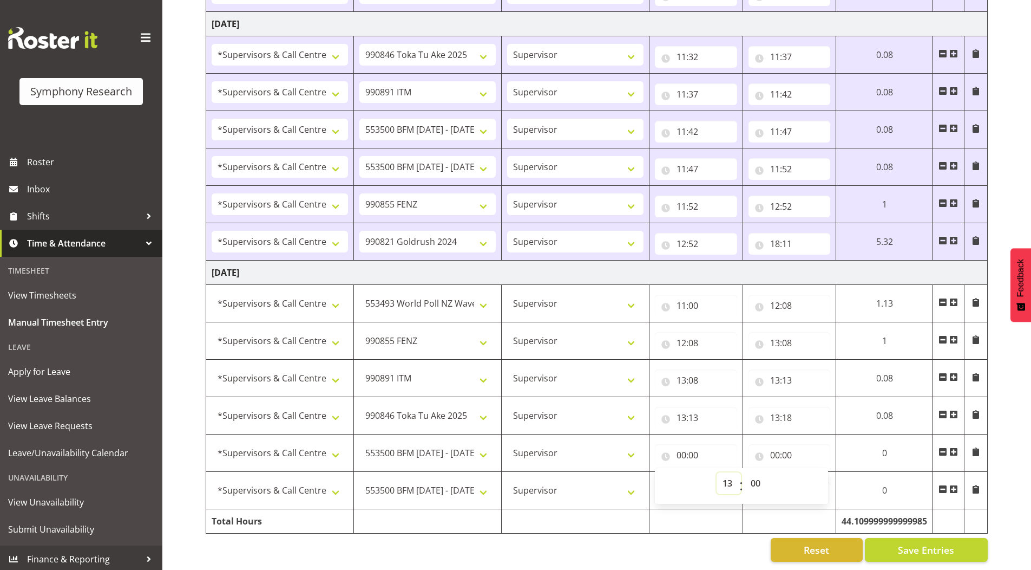
click at [717, 472] on select "00 01 02 03 04 05 06 07 08 09 10 11 12 13 14 15 16 17 18 19 20 21 22 23" at bounding box center [729, 483] width 24 height 22
type input "13:00"
drag, startPoint x: 756, startPoint y: 472, endPoint x: 725, endPoint y: 370, distance: 105.8
click at [756, 472] on select "00 01 02 03 04 05 06 07 08 09 10 11 12 13 14 15 16 17 18 19 20 21 22 23 24 25 2…" at bounding box center [757, 483] width 24 height 22
select select "18"
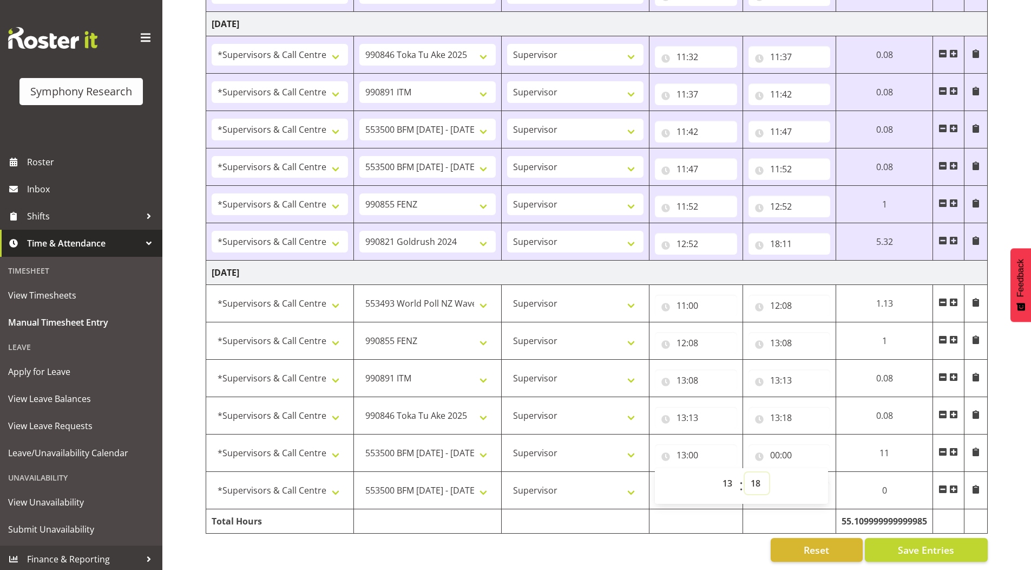
click at [748, 472] on select "00 01 02 03 04 05 06 07 08 09 10 11 12 13 14 15 16 17 18 19 20 21 22 23 24 25 2…" at bounding box center [757, 483] width 24 height 22
type input "13:18"
click at [779, 448] on input "00:00" at bounding box center [794, 455] width 83 height 22
click at [821, 475] on select "00 01 02 03 04 05 06 07 08 09 10 11 12 13 14 15 16 17 18 19 20 21 22 23" at bounding box center [826, 483] width 24 height 22
select select "23"
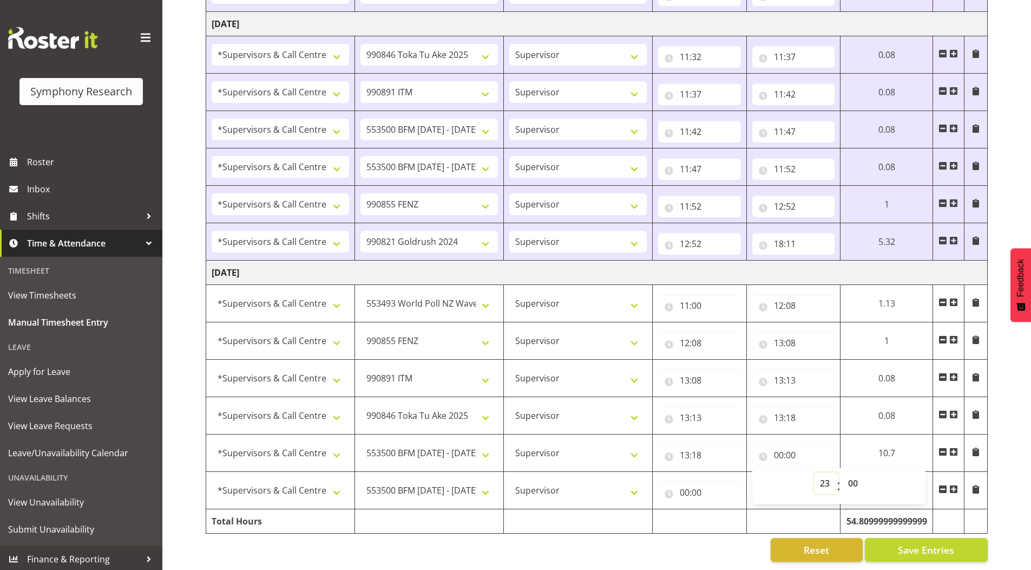
click at [814, 472] on select "00 01 02 03 04 05 06 07 08 09 10 11 12 13 14 15 16 17 18 19 20 21 22 23" at bounding box center [826, 483] width 24 height 22
type input "23:00"
click at [780, 451] on input "23:00" at bounding box center [794, 455] width 83 height 22
click at [778, 447] on input "23:00" at bounding box center [794, 455] width 83 height 22
click at [823, 473] on select "00 01 02 03 04 05 06 07 08 09 10 11 12 13 14 15 16 17 18 19 20 21 22 23" at bounding box center [826, 483] width 24 height 22
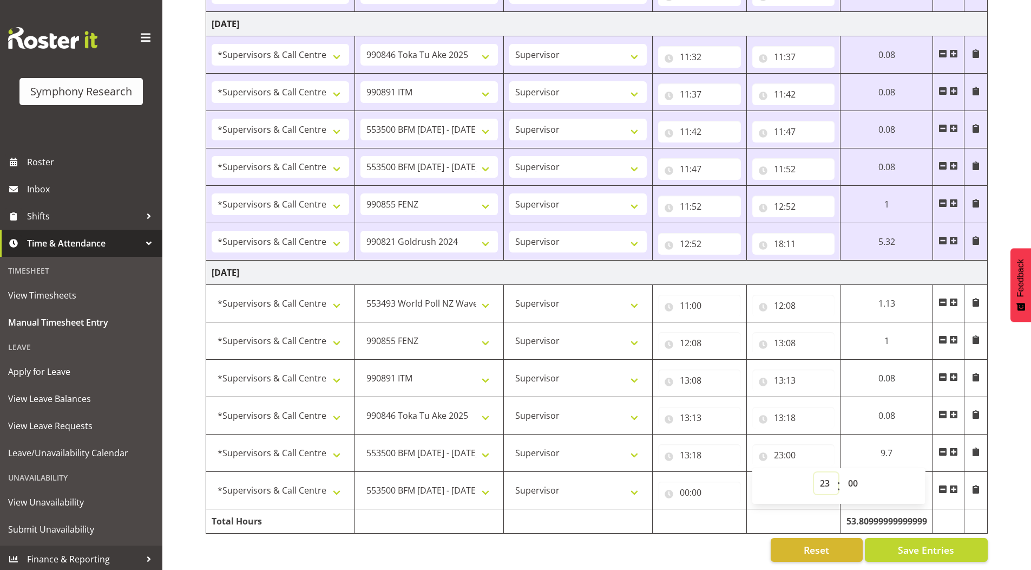
select select "13"
click at [814, 472] on select "00 01 02 03 04 05 06 07 08 09 10 11 12 13 14 15 16 17 18 19 20 21 22 23" at bounding box center [826, 483] width 24 height 22
type input "13:00"
click at [854, 477] on select "00 01 02 03 04 05 06 07 08 09 10 11 12 13 14 15 16 17 18 19 20 21 22 23 24 25 2…" at bounding box center [854, 483] width 24 height 22
select select "23"
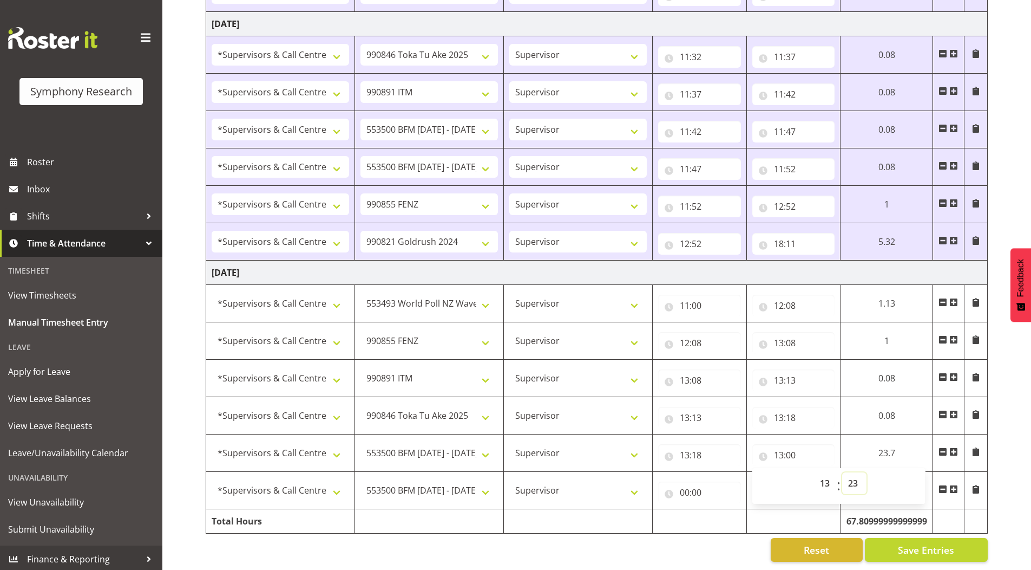
click at [842, 472] on select "00 01 02 03 04 05 06 07 08 09 10 11 12 13 14 15 16 17 18 19 20 21 22 23 24 25 2…" at bounding box center [854, 483] width 24 height 22
type input "13:23"
click at [683, 485] on input "00:00" at bounding box center [699, 492] width 83 height 22
click at [728, 512] on select "00 01 02 03 04 05 06 07 08 09 10 11 12 13 14 15 16 17 18 19 20 21 22 23" at bounding box center [732, 520] width 24 height 22
select select "13"
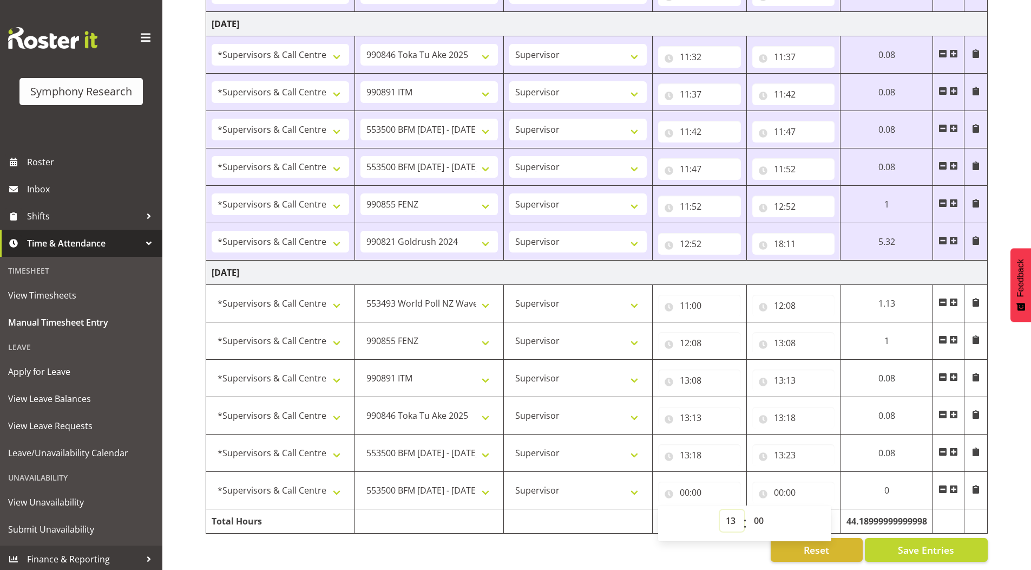
click at [720, 509] on select "00 01 02 03 04 05 06 07 08 09 10 11 12 13 14 15 16 17 18 19 20 21 22 23" at bounding box center [732, 520] width 24 height 22
type input "13:00"
click at [758, 512] on select "00 01 02 03 04 05 06 07 08 09 10 11 12 13 14 15 16 17 18 19 20 21 22 23 24 25 2…" at bounding box center [760, 520] width 24 height 22
select select "23"
click at [748, 509] on select "00 01 02 03 04 05 06 07 08 09 10 11 12 13 14 15 16 17 18 19 20 21 22 23 24 25 2…" at bounding box center [760, 520] width 24 height 22
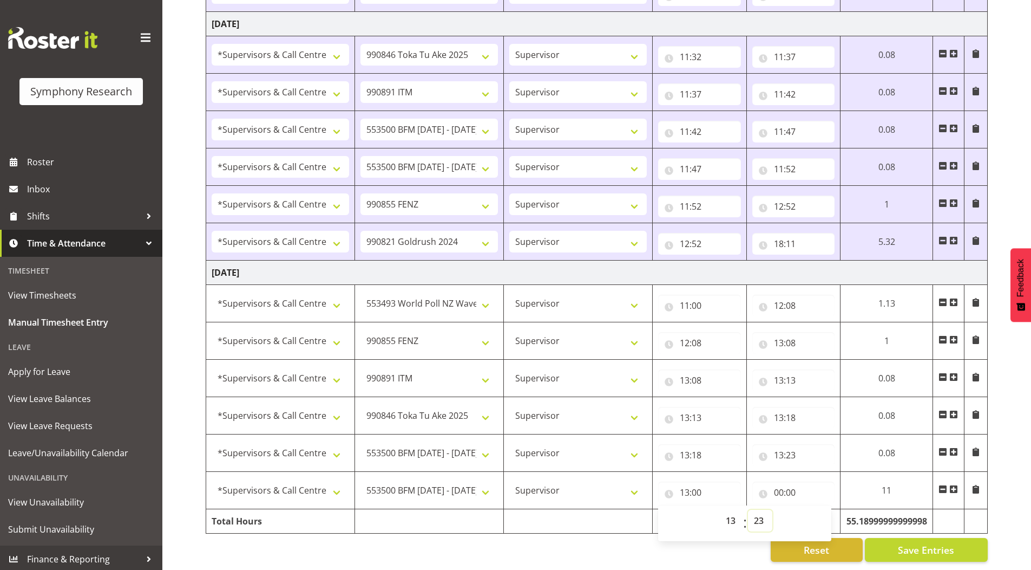
type input "13:23"
click at [775, 485] on input "00:00" at bounding box center [794, 492] width 83 height 22
drag, startPoint x: 818, startPoint y: 509, endPoint x: 807, endPoint y: 488, distance: 23.2
click at [818, 509] on select "00 01 02 03 04 05 06 07 08 09 10 11 12 13 14 15 16 17 18 19 20 21 22 23" at bounding box center [826, 520] width 24 height 22
select select "13"
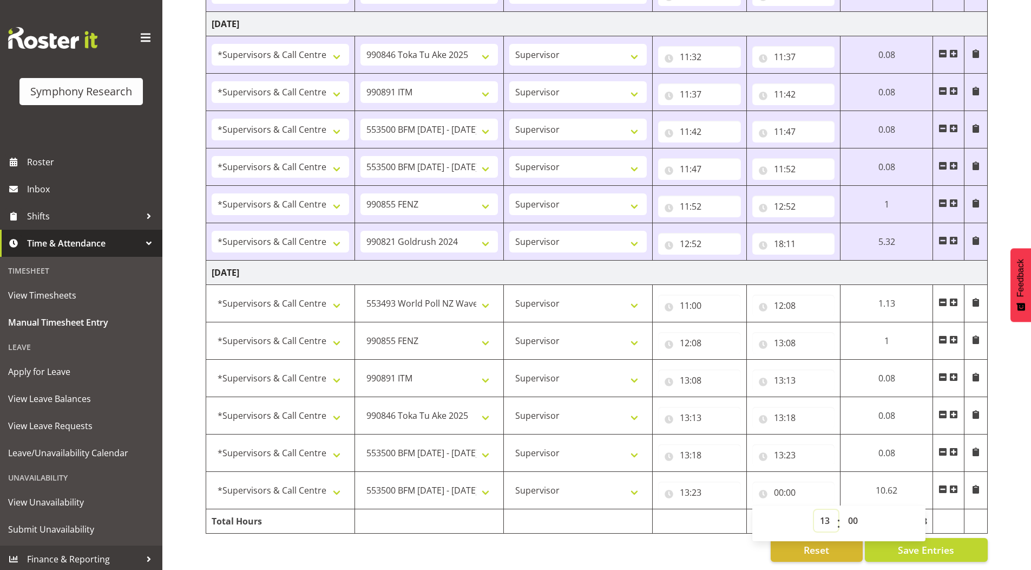
click at [814, 509] on select "00 01 02 03 04 05 06 07 08 09 10 11 12 13 14 15 16 17 18 19 20 21 22 23" at bounding box center [826, 520] width 24 height 22
type input "13:00"
click at [852, 513] on select "00 01 02 03 04 05 06 07 08 09 10 11 12 13 14 15 16 17 18 19 20 21 22 23 24 25 2…" at bounding box center [854, 520] width 24 height 22
select select "28"
click at [842, 509] on select "00 01 02 03 04 05 06 07 08 09 10 11 12 13 14 15 16 17 18 19 20 21 22 23 24 25 2…" at bounding box center [854, 520] width 24 height 22
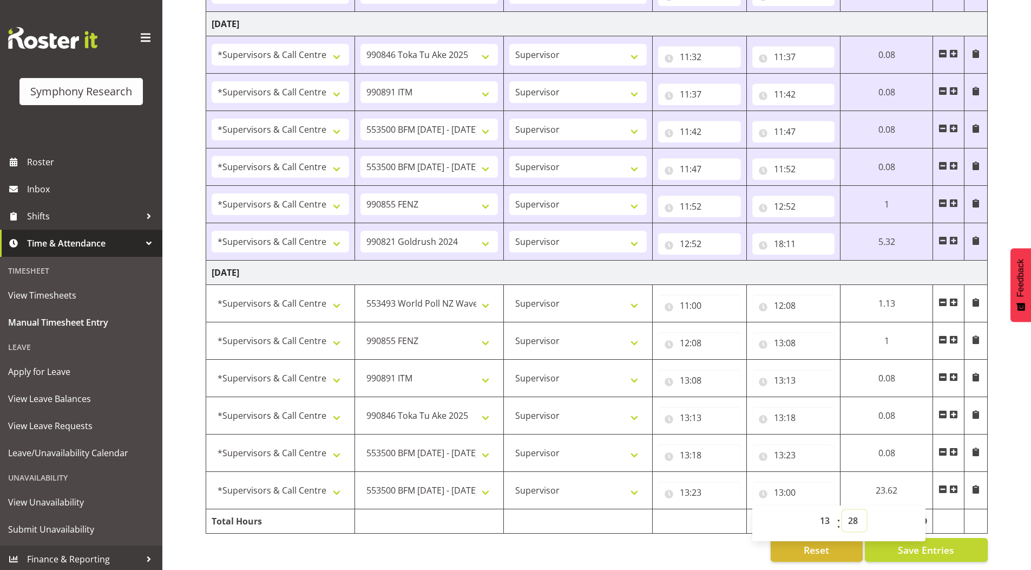
type input "13:28"
click at [895, 538] on button "Save Entries" at bounding box center [926, 550] width 123 height 24
